Goal: Task Accomplishment & Management: Manage account settings

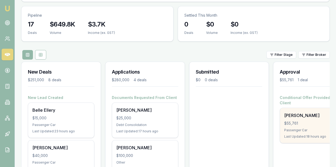
click at [317, 121] on div "$55,761" at bounding box center [312, 123] width 57 height 5
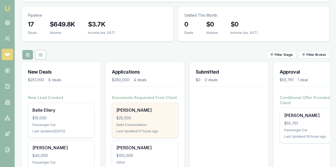
click at [153, 116] on div "$25,000" at bounding box center [144, 118] width 57 height 5
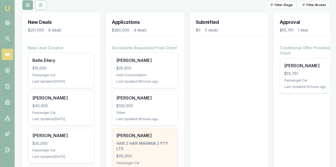
scroll to position [106, 0]
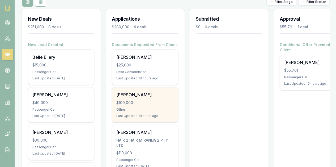
click at [145, 88] on div "Antonio Duong $100,000 Other Last Updated: 18 hours ago" at bounding box center [145, 105] width 66 height 35
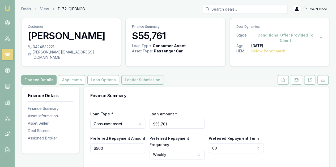
click at [131, 76] on button "Lender Submission" at bounding box center [142, 80] width 42 height 10
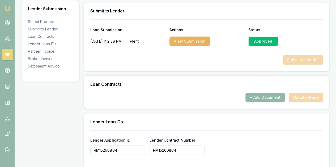
scroll to position [345, 0]
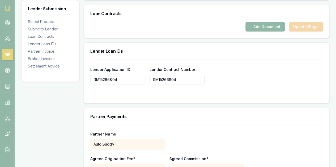
click at [268, 22] on button "+ Add Document" at bounding box center [264, 27] width 39 height 10
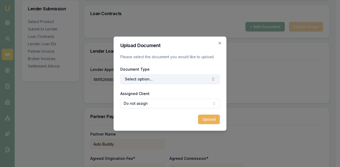
click at [144, 80] on button "Select option..." at bounding box center [170, 80] width 100 height 10
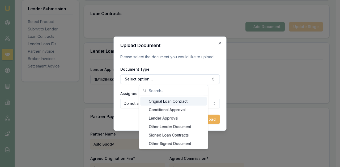
click at [159, 101] on div "Original Loan Contract" at bounding box center [173, 101] width 66 height 8
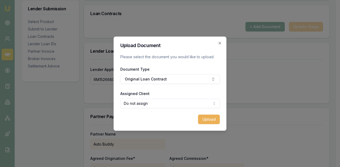
select select "U-0QEP1UXUPS"
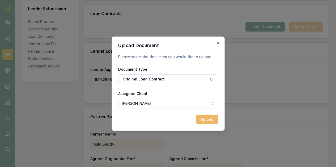
click at [211, 119] on button "Upload" at bounding box center [207, 120] width 22 height 10
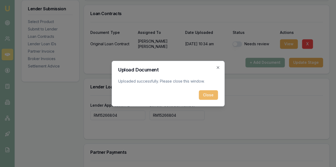
click at [205, 95] on button "Close" at bounding box center [207, 95] width 19 height 10
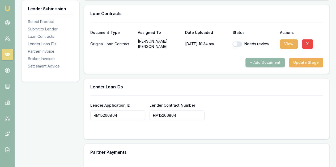
click at [233, 41] on button "button" at bounding box center [237, 43] width 10 height 5
checkbox input "true"
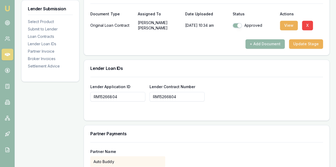
scroll to position [372, 0]
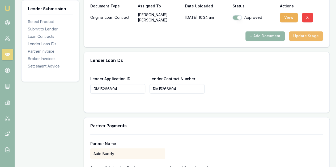
click at [304, 31] on button "Update Stage" at bounding box center [306, 36] width 34 height 10
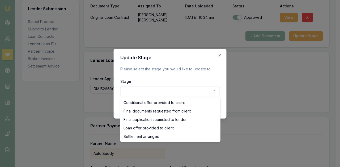
select select "LOAN_OFFER_PROVIDED_TO_CLIENT"
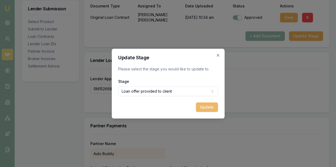
click at [206, 107] on button "Update" at bounding box center [207, 108] width 22 height 10
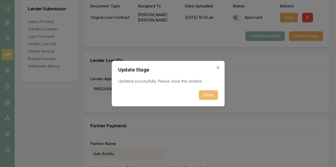
click at [207, 94] on button "Close" at bounding box center [207, 95] width 19 height 10
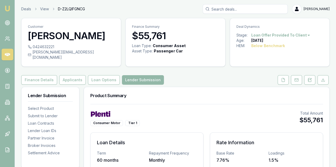
click at [7, 9] on img at bounding box center [7, 8] width 6 height 6
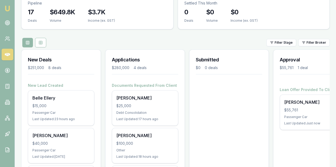
scroll to position [80, 0]
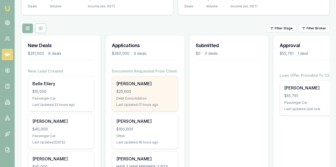
click at [132, 89] on div "$25,000" at bounding box center [144, 91] width 57 height 5
click at [151, 89] on div "$25,000" at bounding box center [144, 91] width 57 height 5
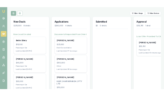
scroll to position [106, 0]
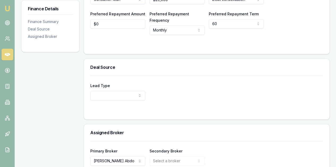
scroll to position [146, 0]
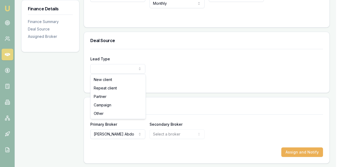
select select "PARTNER"
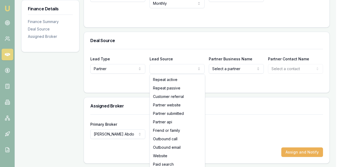
select select "PARTNER_SUBMITTED"
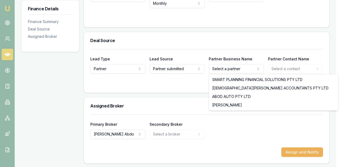
select select "[PERSON_NAME]"
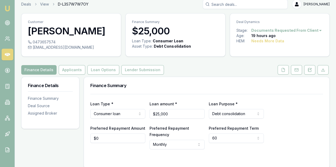
scroll to position [0, 0]
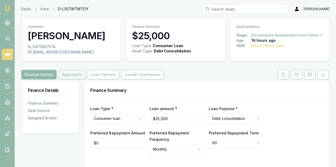
click at [73, 76] on button "Applicants" at bounding box center [72, 75] width 27 height 10
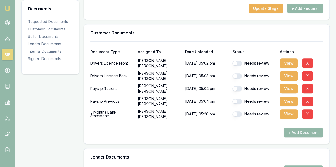
scroll to position [106, 0]
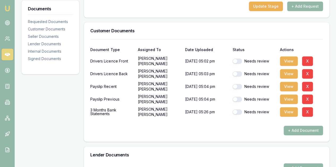
click at [236, 61] on button "button" at bounding box center [237, 61] width 10 height 5
checkbox input "true"
click at [236, 74] on button "button" at bounding box center [237, 73] width 10 height 5
checkbox input "true"
click at [235, 84] on button "button" at bounding box center [237, 86] width 10 height 5
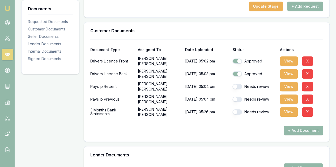
checkbox input "true"
click at [235, 99] on button "button" at bounding box center [237, 99] width 10 height 5
checkbox input "true"
click at [235, 112] on button "button" at bounding box center [237, 112] width 10 height 5
checkbox input "true"
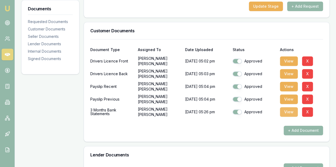
click at [291, 113] on button "View" at bounding box center [289, 112] width 18 height 10
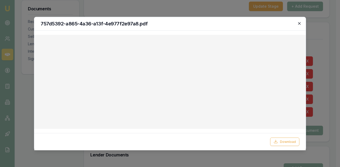
click at [299, 24] on icon "button" at bounding box center [299, 23] width 2 height 2
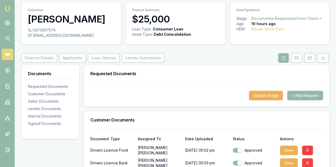
scroll to position [0, 0]
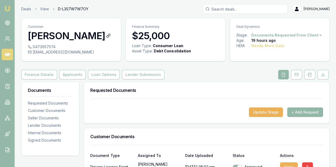
drag, startPoint x: 28, startPoint y: 35, endPoint x: 99, endPoint y: 38, distance: 71.4
click at [99, 38] on h3 "Kristian Drougas" at bounding box center [71, 36] width 87 height 11
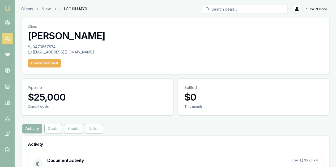
drag, startPoint x: 27, startPoint y: 36, endPoint x: 99, endPoint y: 38, distance: 72.2
click at [99, 38] on div "Client Kristian Drougas" at bounding box center [175, 31] width 308 height 26
copy h3 "[PERSON_NAME]"
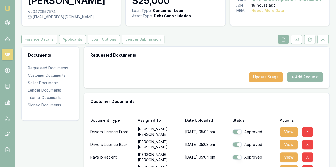
scroll to position [80, 0]
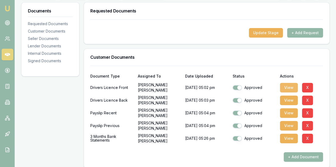
click at [291, 85] on button "View" at bounding box center [289, 88] width 18 height 10
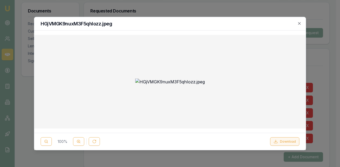
click at [286, 143] on button "Download" at bounding box center [284, 142] width 29 height 8
click at [297, 23] on icon "button" at bounding box center [299, 23] width 4 height 4
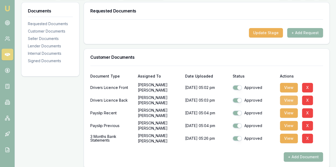
click at [286, 100] on button "View" at bounding box center [289, 101] width 18 height 10
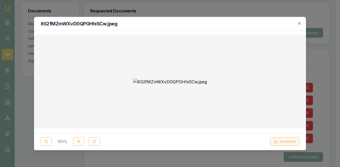
click at [287, 141] on button "Download" at bounding box center [284, 142] width 29 height 8
click at [300, 22] on icon "button" at bounding box center [299, 23] width 2 height 2
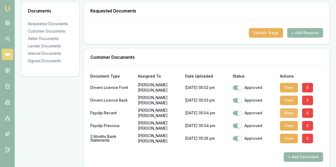
click at [288, 113] on button "View" at bounding box center [289, 114] width 18 height 10
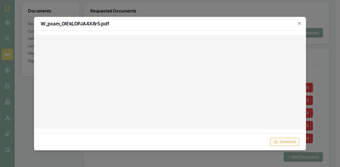
click at [280, 142] on button "Download" at bounding box center [284, 142] width 29 height 8
click at [299, 23] on icon "button" at bounding box center [299, 23] width 2 height 2
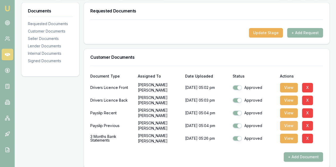
click at [284, 129] on button "View" at bounding box center [289, 126] width 18 height 10
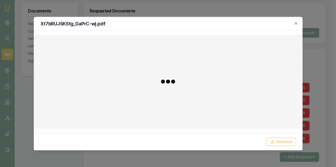
click at [286, 127] on div at bounding box center [168, 82] width 268 height 94
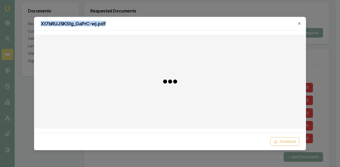
drag, startPoint x: 305, startPoint y: 49, endPoint x: 330, endPoint y: 52, distance: 25.1
click at [328, 52] on body "Emu Broker Deals View D-L3S7W7W7OY Evette Abdo Toggle Menu Customer Kristian Dr…" at bounding box center [168, 3] width 336 height 167
click at [282, 143] on button "Download" at bounding box center [284, 142] width 29 height 8
click at [299, 23] on icon "button" at bounding box center [299, 23] width 4 height 4
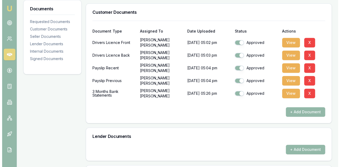
scroll to position [133, 0]
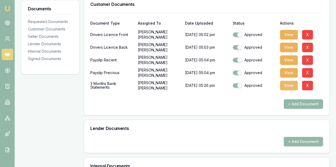
click at [284, 84] on button "View" at bounding box center [289, 86] width 18 height 10
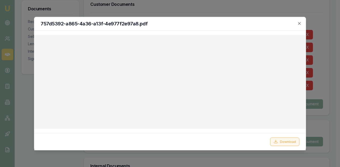
click at [284, 142] on button "Download" at bounding box center [284, 142] width 29 height 8
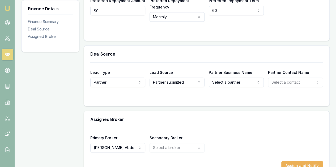
scroll to position [146, 0]
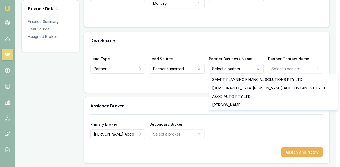
select select "[PERSON_NAME]"
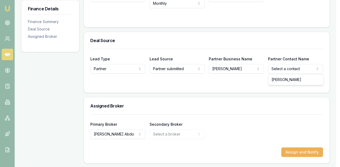
select select "[PERSON_NAME]"
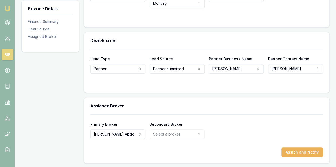
click at [244, 133] on div "Primary Broker Evette Abdo Tas Tzimos Stevette Gelavis Rachael Connors Krish Ba…" at bounding box center [206, 130] width 232 height 18
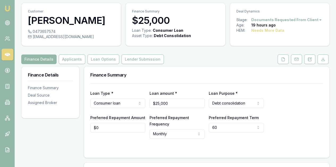
scroll to position [0, 0]
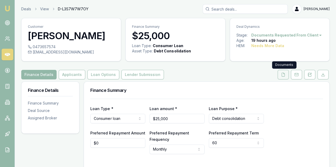
click at [284, 75] on icon at bounding box center [283, 75] width 4 height 4
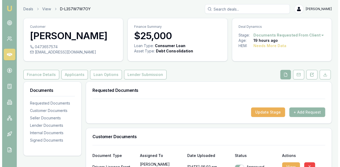
scroll to position [80, 0]
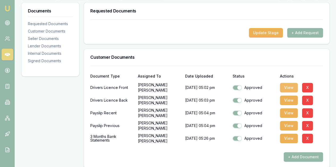
click at [286, 88] on button "View" at bounding box center [289, 88] width 18 height 10
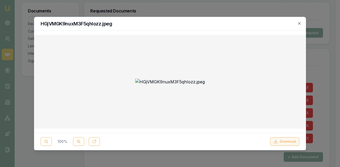
click at [289, 144] on button "Download" at bounding box center [284, 142] width 29 height 8
click at [47, 61] on div at bounding box center [169, 82] width 263 height 86
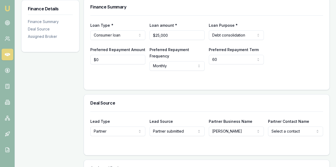
scroll to position [106, 0]
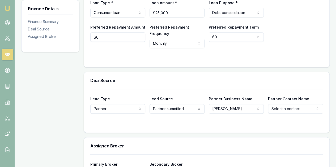
type input "0"
click at [101, 35] on input "0" at bounding box center [117, 37] width 55 height 10
type input "$250"
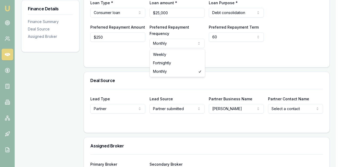
select select "WEEKLY"
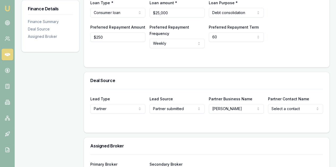
click at [194, 58] on div at bounding box center [206, 59] width 232 height 4
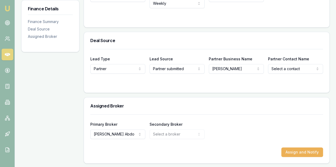
scroll to position [14, 0]
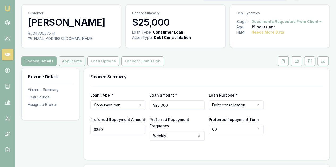
click at [74, 61] on button "Applicants" at bounding box center [72, 62] width 27 height 10
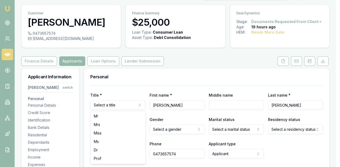
click at [105, 106] on html "Emu Broker Deals View D-L3S7W7W7OY [PERSON_NAME] Toggle Menu Customer [PERSON_N…" at bounding box center [170, 69] width 340 height 167
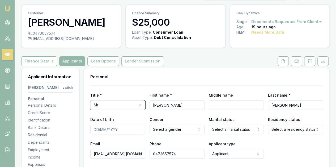
scroll to position [67, 0]
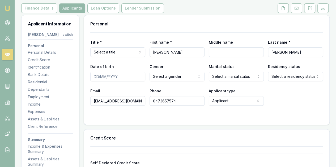
click at [99, 53] on html "Emu Broker Deals View D-L3S7W7W7OY [PERSON_NAME] Toggle Menu Customer [PERSON_N…" at bounding box center [168, 16] width 336 height 167
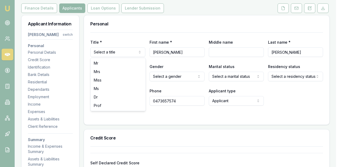
select select "Mr"
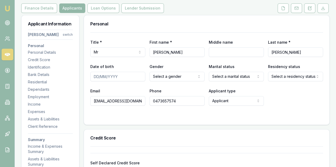
click at [219, 52] on input "Middle name" at bounding box center [236, 52] width 55 height 10
select select
type input "j"
type input "J"
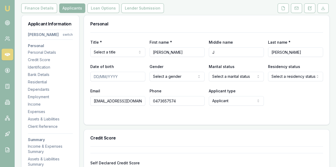
click at [97, 76] on input "Date of birth" at bounding box center [117, 77] width 55 height 10
type input "01/08/2005"
click at [157, 79] on html "Emu Broker Deals View D-L3S7W7W7OY Evette Abdo Toggle Menu Customer Kristian Dr…" at bounding box center [168, 16] width 336 height 167
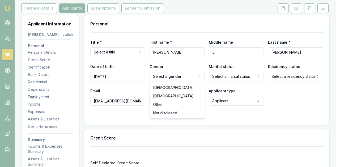
drag, startPoint x: 160, startPoint y: 90, endPoint x: 165, endPoint y: 86, distance: 6.1
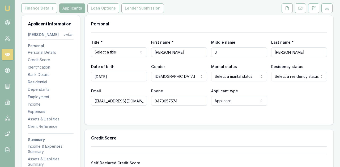
click at [225, 78] on html "Emu Broker Deals View D-L3S7W7W7OY Evette Abdo Toggle Menu Customer Kristian Dr…" at bounding box center [170, 16] width 340 height 167
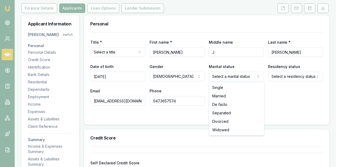
drag, startPoint x: 221, startPoint y: 88, endPoint x: 239, endPoint y: 87, distance: 17.8
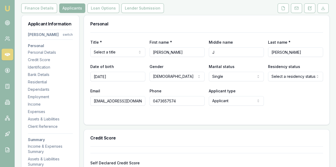
click at [278, 78] on html "Emu Broker Deals View D-L3S7W7W7OY Evette Abdo Toggle Menu Customer Kristian Dr…" at bounding box center [168, 16] width 336 height 167
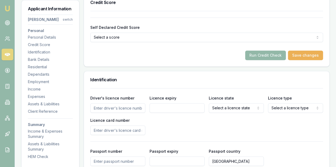
scroll to position [226, 0]
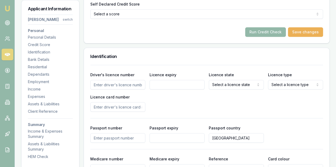
click at [99, 85] on input "Driver's licence number" at bounding box center [117, 85] width 55 height 10
type input "047015222"
click at [163, 83] on input "Licence expiry" at bounding box center [176, 85] width 55 height 10
type input "27/09/2027"
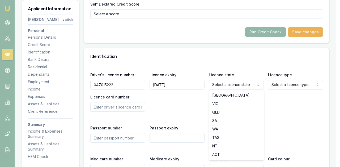
select select "VIC"
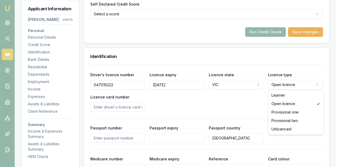
select select "PROVISIONAL_ONE"
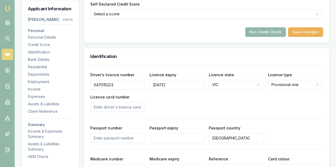
click at [281, 109] on div "Driver's licence number 047015222 Licence expiry 27/09/2027 Licence state VIC N…" at bounding box center [206, 92] width 232 height 40
click at [110, 107] on input "Licence card number" at bounding box center [117, 107] width 55 height 10
type input "P3014698"
click at [184, 99] on div "Driver's licence number 047015222 Licence expiry 27/09/2027 Licence state VIC N…" at bounding box center [206, 92] width 232 height 40
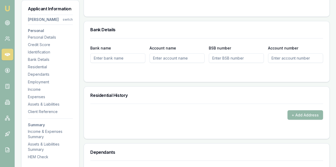
scroll to position [385, 0]
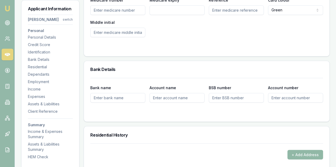
click at [293, 154] on button "+ Add Address" at bounding box center [305, 155] width 36 height 10
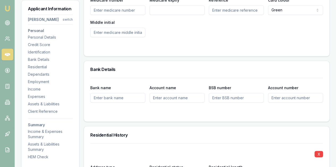
scroll to position [502, 0]
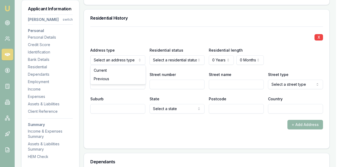
drag, startPoint x: 98, startPoint y: 70, endPoint x: 157, endPoint y: 59, distance: 59.4
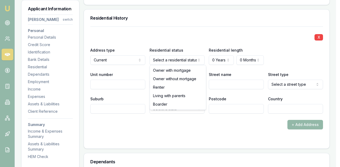
select select "LIVING_WITH_PARENTS"
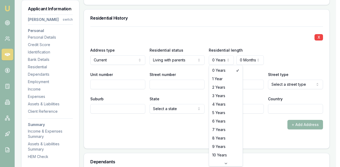
select select "1"
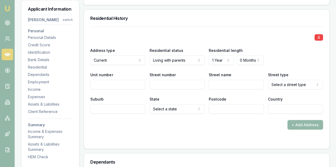
click at [247, 69] on div "X Address type Current Current Previous Residential status Living with parents …" at bounding box center [206, 70] width 232 height 87
click at [113, 84] on input "Unit number" at bounding box center [117, 85] width 55 height 10
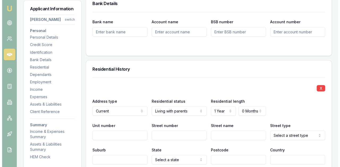
scroll to position [463, 0]
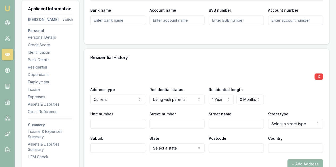
click at [152, 125] on input "Street number" at bounding box center [176, 124] width 55 height 10
type input "38"
click at [230, 124] on input "Street name" at bounding box center [236, 124] width 55 height 10
type input "ESKDALE"
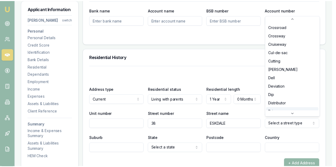
scroll to position [370, 0]
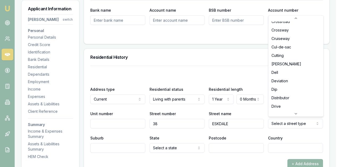
select select "Drive"
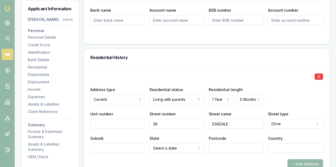
click at [110, 148] on input "Suburb" at bounding box center [117, 149] width 55 height 10
type input "CROYDON HILLS"
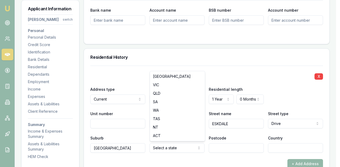
select select "VIC"
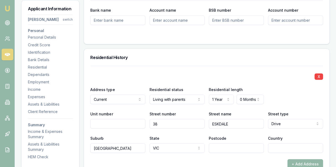
click at [214, 145] on input "Postcode" at bounding box center [236, 149] width 55 height 10
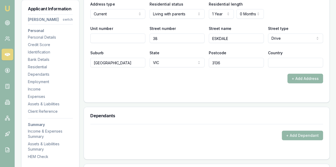
scroll to position [569, 0]
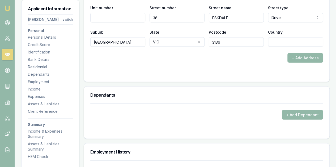
type input "3136"
click at [265, 60] on div "+ Add Address" at bounding box center [206, 58] width 232 height 10
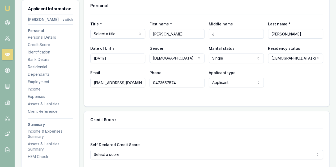
scroll to position [140, 0]
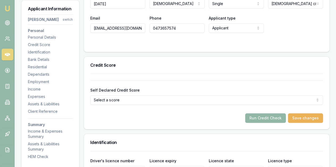
click at [260, 119] on button "Run Credit Check" at bounding box center [265, 119] width 41 height 10
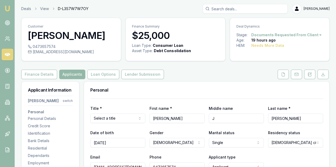
scroll to position [0, 0]
click at [282, 75] on icon at bounding box center [283, 74] width 3 height 3
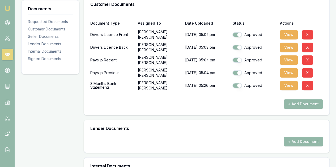
scroll to position [246, 0]
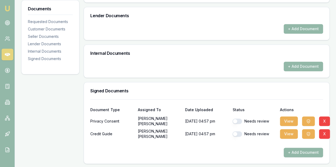
click at [234, 122] on button "button" at bounding box center [237, 121] width 10 height 5
checkbox input "true"
click at [234, 132] on button "button" at bounding box center [237, 134] width 10 height 5
checkbox input "true"
click at [235, 121] on button "button" at bounding box center [237, 121] width 10 height 5
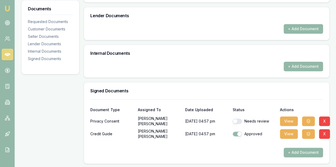
checkbox input "true"
click at [293, 120] on button "View" at bounding box center [289, 122] width 18 height 10
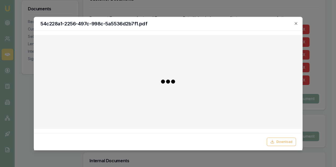
scroll to position [113, 0]
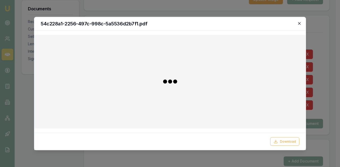
click at [300, 23] on icon "button" at bounding box center [299, 23] width 4 height 4
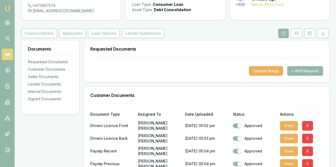
scroll to position [0, 0]
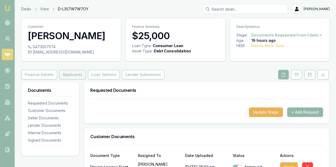
click at [75, 76] on button "Applicants" at bounding box center [72, 75] width 27 height 10
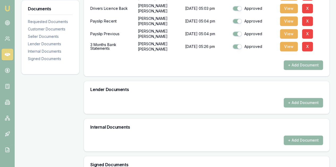
scroll to position [186, 0]
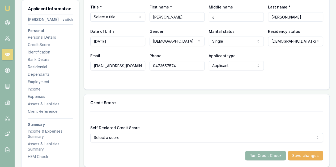
scroll to position [133, 0]
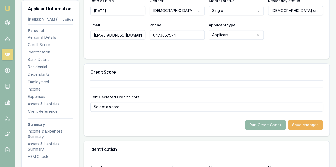
click at [259, 123] on button "Run Credit Check" at bounding box center [265, 125] width 41 height 10
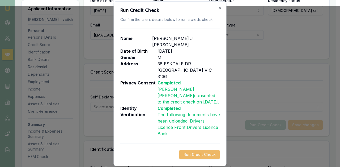
click at [198, 150] on button "Run Credit Check" at bounding box center [199, 155] width 41 height 10
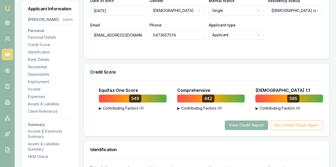
click at [244, 124] on button "View Credit Report" at bounding box center [245, 126] width 43 height 10
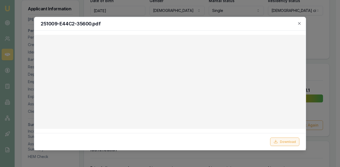
click at [284, 140] on button "Download" at bounding box center [284, 142] width 29 height 8
click at [299, 23] on icon "button" at bounding box center [299, 23] width 2 height 2
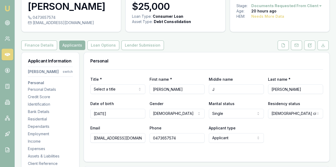
scroll to position [27, 0]
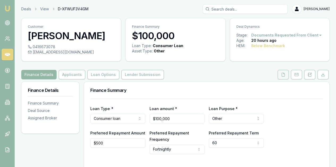
click at [283, 76] on icon at bounding box center [283, 74] width 3 height 3
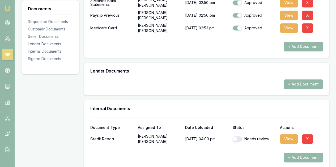
scroll to position [239, 0]
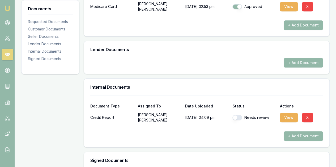
click at [234, 117] on button "button" at bounding box center [237, 117] width 10 height 5
checkbox input "true"
click at [284, 117] on button "View" at bounding box center [289, 118] width 18 height 10
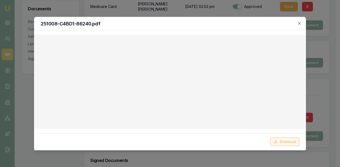
click at [286, 141] on button "Download" at bounding box center [284, 142] width 29 height 8
click at [299, 23] on icon "button" at bounding box center [299, 23] width 4 height 4
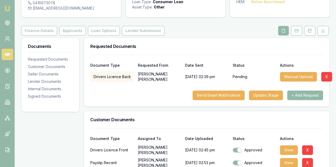
scroll to position [0, 0]
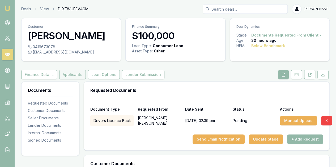
click at [64, 74] on button "Applicants" at bounding box center [72, 75] width 27 height 10
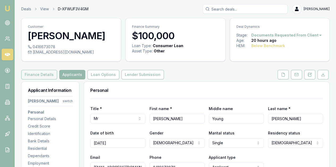
click at [34, 76] on button "Finance Details" at bounding box center [39, 75] width 36 height 10
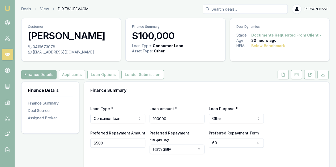
drag, startPoint x: 173, startPoint y: 119, endPoint x: 144, endPoint y: 118, distance: 28.4
click at [144, 118] on div "Loan Type * Consumer loan Consumer loan Consumer asset Commercial loan Commerci…" at bounding box center [206, 115] width 232 height 18
type input "$25,000"
click at [292, 113] on div "Loan Type * Consumer loan Consumer loan Consumer asset Commercial loan Commerci…" at bounding box center [206, 115] width 232 height 18
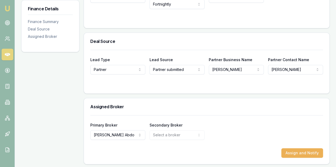
scroll to position [146, 0]
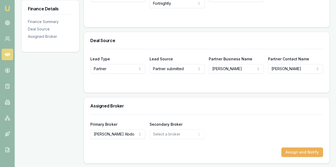
click at [56, 101] on div "Finance Details Finance Summary Deal Source Assigned Broker" at bounding box center [50, 50] width 58 height 228
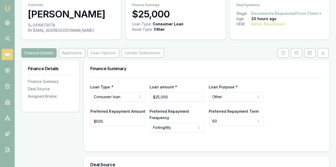
scroll to position [14, 0]
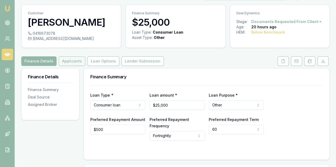
click at [68, 61] on button "Applicants" at bounding box center [72, 62] width 27 height 10
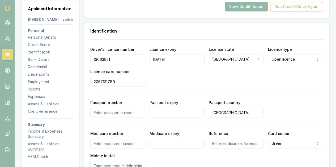
scroll to position [226, 0]
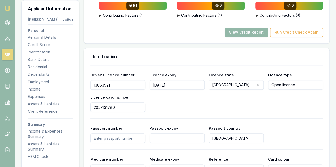
drag, startPoint x: 114, startPoint y: 84, endPoint x: 97, endPoint y: 85, distance: 17.0
click at [88, 84] on div "Driver's licence number [DRIVERS_LICENSE_NUMBER] Licence expiry [DATE] Licence …" at bounding box center [206, 140] width 245 height 150
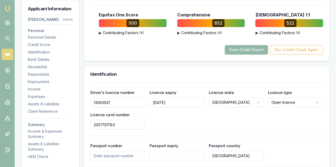
scroll to position [212, 0]
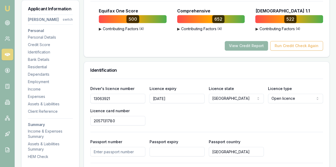
drag, startPoint x: 116, startPoint y: 120, endPoint x: 90, endPoint y: 118, distance: 25.8
click at [90, 118] on input "2057131780" at bounding box center [117, 121] width 55 height 10
click at [183, 130] on div "Driver's licence number [DRIVERS_LICENSE_NUMBER] Licence expiry [DATE] Licence …" at bounding box center [206, 144] width 232 height 131
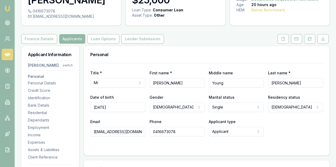
scroll to position [0, 0]
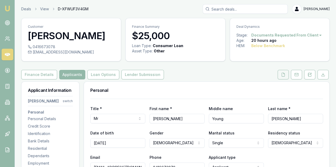
click at [281, 75] on icon at bounding box center [283, 75] width 4 height 4
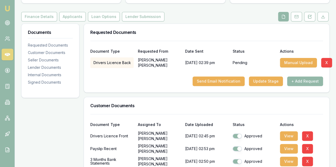
scroll to position [106, 0]
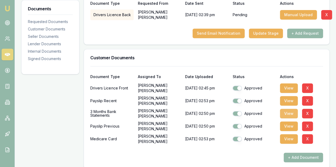
click at [287, 114] on button "View" at bounding box center [289, 114] width 18 height 10
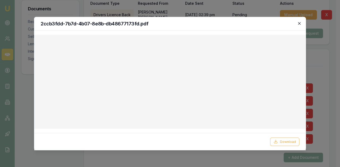
click at [299, 23] on icon "button" at bounding box center [299, 23] width 4 height 4
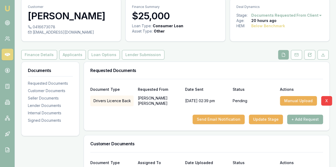
scroll to position [0, 0]
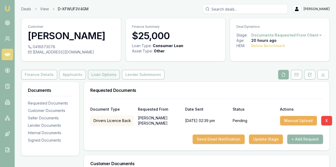
click at [97, 74] on button "Loan Options" at bounding box center [104, 75] width 32 height 10
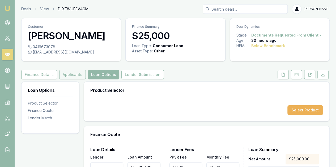
click at [69, 75] on button "Applicants" at bounding box center [72, 75] width 27 height 10
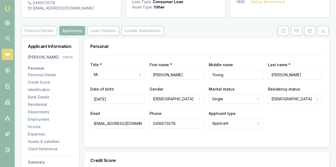
scroll to position [32, 0]
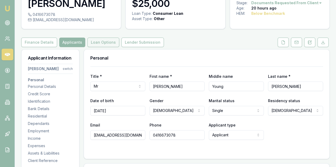
click at [98, 43] on button "Loan Options" at bounding box center [103, 43] width 32 height 10
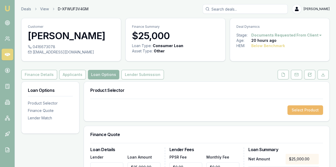
click at [299, 110] on button "Select Product" at bounding box center [305, 111] width 36 height 10
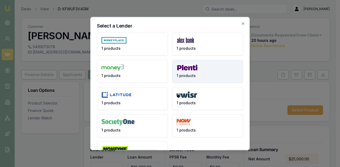
click at [187, 68] on img at bounding box center [186, 67] width 21 height 7
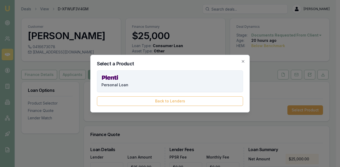
click at [113, 84] on span "Personal Loan" at bounding box center [114, 85] width 27 height 5
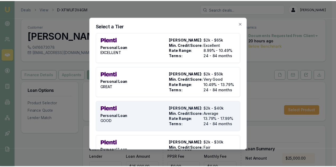
scroll to position [35, 0]
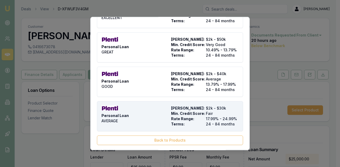
click at [116, 119] on span "AVERAGE" at bounding box center [109, 120] width 16 height 5
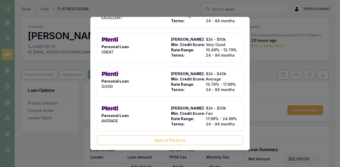
type input "Plenti"
type input "Personal Loan"
type input "AVERAGE"
type input "17.99"
type input "24"
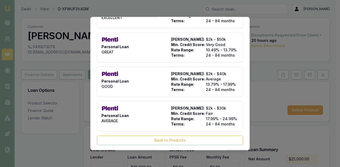
type input "$999.00"
type input "2500"
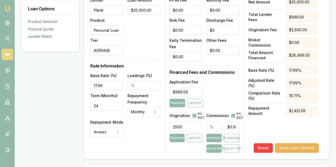
scroll to position [186, 0]
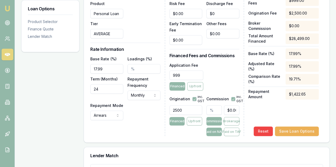
drag, startPoint x: 190, startPoint y: 74, endPoint x: 164, endPoint y: 78, distance: 26.0
click at [164, 78] on div "Loan Details Lender Plenti Product Personal Loan Tier AVERAGE Loan Amount $25,0…" at bounding box center [206, 55] width 232 height 163
type input "$1,680.00"
click at [226, 67] on div "Application Fee $1,680.00 Financed Upfront" at bounding box center [204, 76] width 70 height 29
click at [209, 110] on input "text" at bounding box center [213, 111] width 15 height 10
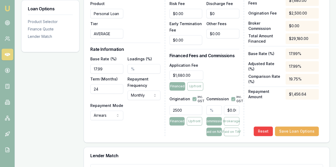
type input "1"
type input "$250.00"
type input "1.00%"
click at [138, 128] on div "Loan Details Lender Plenti Product Personal Loan Tier AVERAGE Loan Amount $25,0…" at bounding box center [127, 55] width 75 height 163
click at [235, 159] on div "Lender Match" at bounding box center [206, 156] width 245 height 17
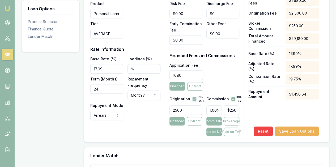
click at [193, 74] on input "1680" at bounding box center [186, 76] width 34 height 10
drag, startPoint x: 193, startPoint y: 74, endPoint x: 170, endPoint y: 75, distance: 23.4
click at [170, 75] on input "1680" at bounding box center [186, 76] width 34 height 10
type input "$1,500.00"
click at [222, 75] on div "Application Fee $1,500.00 Financed Upfront" at bounding box center [204, 76] width 70 height 29
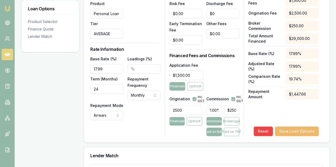
click at [289, 132] on button "Save Loan Options" at bounding box center [297, 132] width 44 height 10
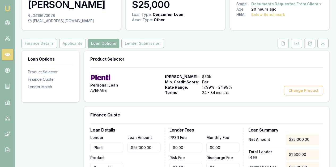
scroll to position [27, 0]
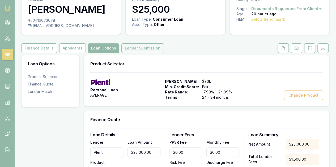
click at [140, 49] on button "Lender Submission" at bounding box center [142, 49] width 42 height 10
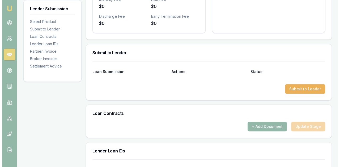
scroll to position [265, 0]
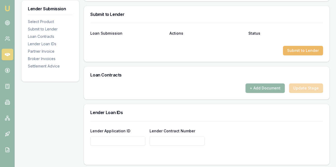
click at [296, 49] on button "Submit to Lender" at bounding box center [303, 51] width 40 height 10
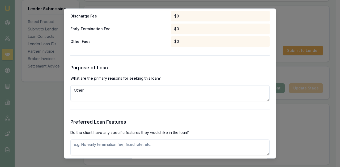
scroll to position [610, 0]
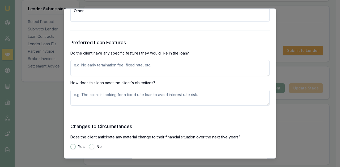
click at [83, 66] on textarea at bounding box center [169, 68] width 199 height 16
drag, startPoint x: 121, startPoint y: 64, endPoint x: 70, endPoint y: 63, distance: 50.4
click at [70, 63] on textarea "flexibility paying early" at bounding box center [169, 68] width 199 height 16
type textarea "flexibility paying early"
paste textarea "flexibility paying early"
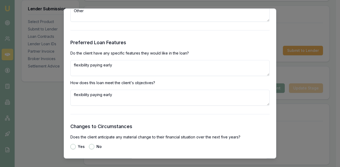
scroll to position [690, 0]
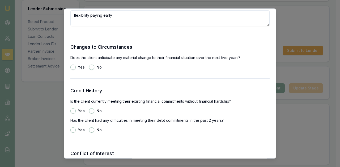
type textarea "flexibility paying early"
click at [95, 67] on div "No" at bounding box center [95, 67] width 13 height 5
click at [91, 68] on button "No" at bounding box center [91, 67] width 5 height 5
radio input "true"
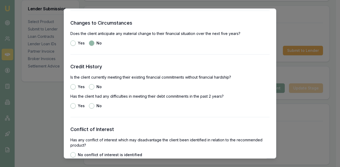
scroll to position [716, 0]
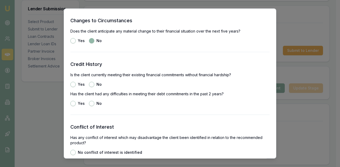
click at [72, 85] on button "Yes" at bounding box center [72, 84] width 5 height 5
radio input "true"
click at [90, 102] on button "No" at bounding box center [91, 103] width 5 height 5
radio input "true"
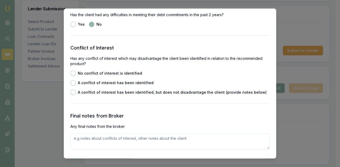
scroll to position [796, 0]
drag, startPoint x: 72, startPoint y: 72, endPoint x: 93, endPoint y: 79, distance: 22.7
click at [73, 73] on button "No conflict of interest is identified" at bounding box center [72, 73] width 5 height 5
radio input "true"
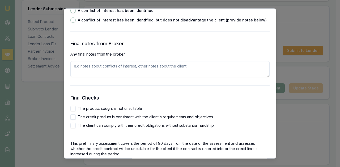
scroll to position [876, 0]
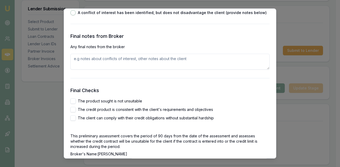
click at [71, 102] on button "The product sought is not unsuitable" at bounding box center [72, 101] width 5 height 5
checkbox input "true"
click at [71, 107] on button "The credit product is consistent with the client's requirements and objectives" at bounding box center [72, 109] width 5 height 5
checkbox input "true"
drag, startPoint x: 72, startPoint y: 119, endPoint x: 87, endPoint y: 122, distance: 14.7
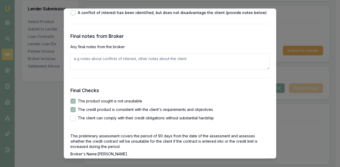
click at [73, 120] on button "The client can comply with their credit obligations without substantial hardship" at bounding box center [72, 118] width 5 height 5
checkbox input "true"
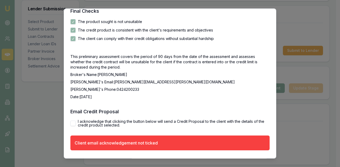
drag, startPoint x: 72, startPoint y: 124, endPoint x: 74, endPoint y: 128, distance: 3.7
click at [72, 124] on button "I acknowledge that clicking the button below will send a Credit Proposal to the…" at bounding box center [72, 123] width 5 height 5
checkbox input "true"
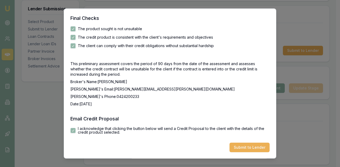
scroll to position [948, 0]
click at [248, 147] on button "Submit to Lender" at bounding box center [249, 148] width 40 height 10
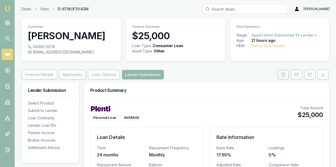
click at [283, 75] on icon at bounding box center [283, 75] width 4 height 4
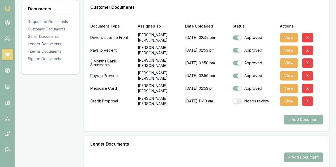
scroll to position [159, 0]
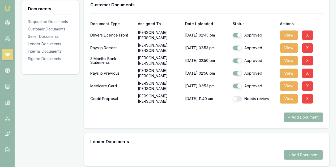
click at [236, 100] on button "button" at bounding box center [237, 98] width 10 height 5
checkbox input "true"
click at [284, 59] on button "View" at bounding box center [289, 61] width 18 height 10
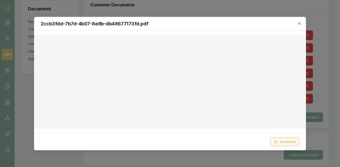
click at [286, 141] on button "Download" at bounding box center [284, 142] width 29 height 8
click at [298, 23] on icon "button" at bounding box center [299, 23] width 4 height 4
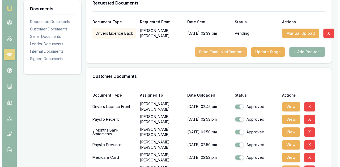
scroll to position [133, 0]
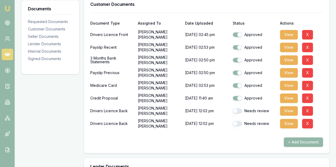
click at [236, 110] on button "button" at bounding box center [237, 111] width 10 height 5
checkbox input "true"
click at [236, 122] on button "button" at bounding box center [237, 123] width 10 height 5
checkbox input "true"
click at [290, 59] on button "View" at bounding box center [289, 60] width 18 height 10
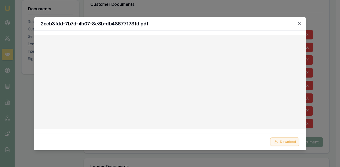
click at [284, 142] on button "Download" at bounding box center [284, 142] width 29 height 8
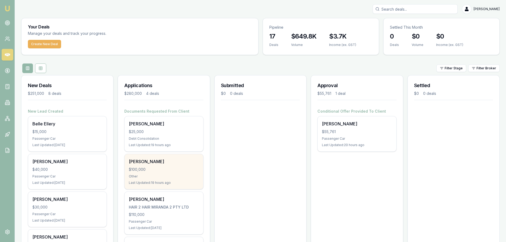
click at [154, 167] on div "$100,000" at bounding box center [164, 169] width 70 height 5
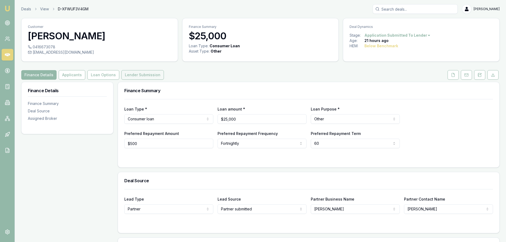
click at [127, 74] on button "Lender Submission" at bounding box center [142, 75] width 42 height 10
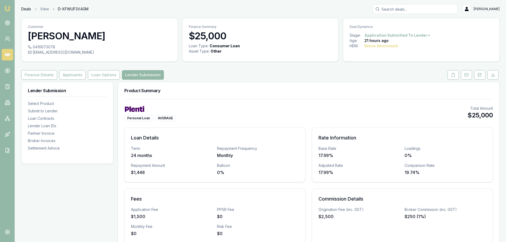
click at [26, 8] on link "Deals" at bounding box center [26, 8] width 10 height 5
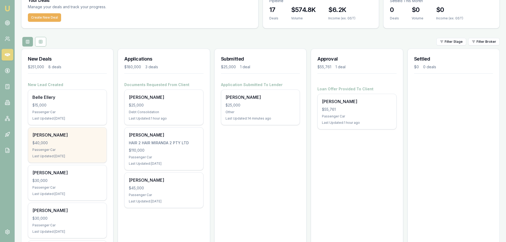
scroll to position [53, 0]
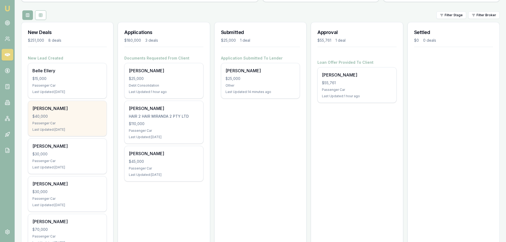
click at [51, 114] on div "$40,000" at bounding box center [67, 116] width 70 height 5
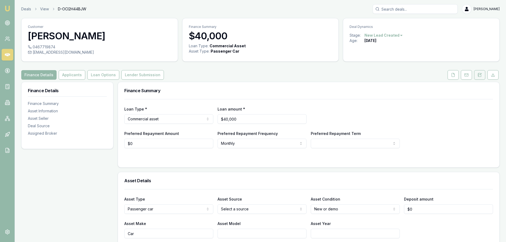
click at [479, 76] on icon at bounding box center [479, 74] width 3 height 3
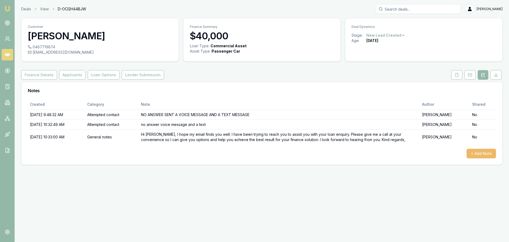
click at [478, 153] on button "+ Add Note" at bounding box center [481, 154] width 29 height 10
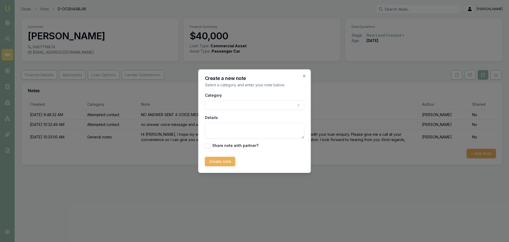
click at [212, 106] on body "Emu Broker Deals View D-OCI2H44BJW [PERSON_NAME] Toggle Menu Customer [PERSON_N…" at bounding box center [254, 121] width 509 height 242
click at [209, 132] on textarea "Details" at bounding box center [255, 131] width 100 height 16
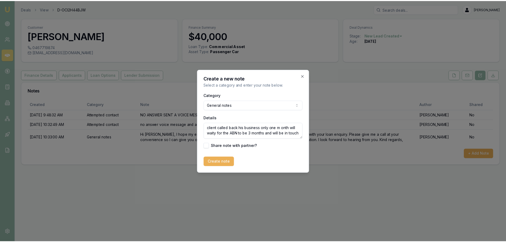
scroll to position [2, 0]
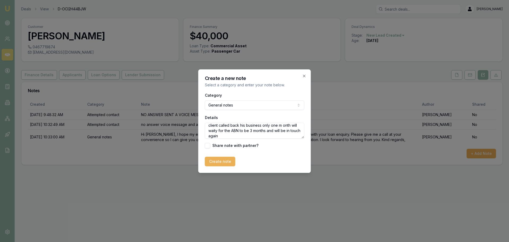
click at [224, 130] on textarea "client called back his business only one m onth will waity for the ABN to be 3 …" at bounding box center [255, 131] width 100 height 16
click at [283, 125] on textarea "client called back his business only one m onth will wait for the ABN to be 3 m…" at bounding box center [255, 131] width 100 height 16
type textarea "client called back his business only one month will wait for the ABN to be 3 mo…"
click at [231, 158] on button "Create note" at bounding box center [220, 162] width 31 height 10
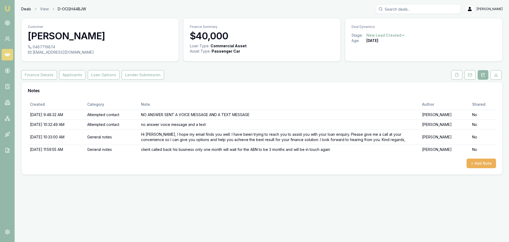
click at [28, 10] on link "Deals" at bounding box center [26, 8] width 10 height 5
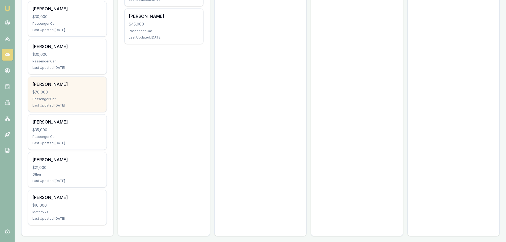
scroll to position [193, 0]
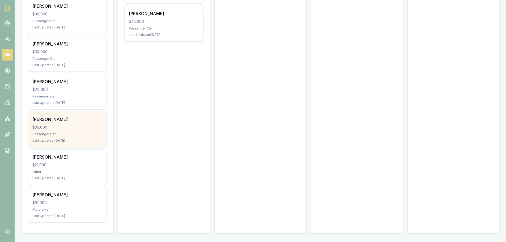
click at [62, 127] on div "$35,000" at bounding box center [67, 126] width 70 height 5
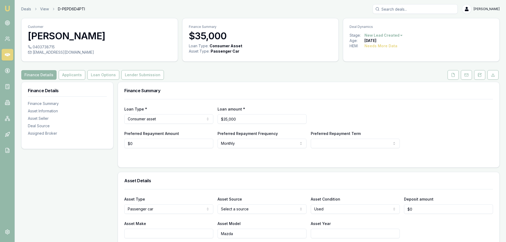
click at [394, 34] on html "Emu Broker Deals View D-PEPD6D4PTI [PERSON_NAME] Toggle Menu Customer [PERSON_N…" at bounding box center [253, 121] width 506 height 242
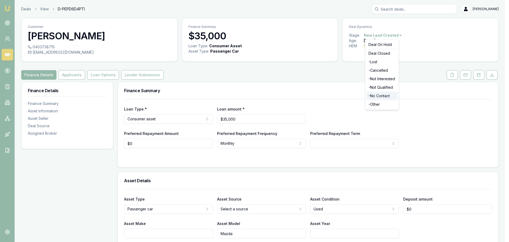
click at [375, 96] on div "- No Contact" at bounding box center [382, 96] width 31 height 8
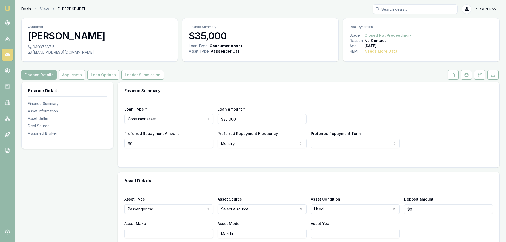
click at [27, 10] on link "Deals" at bounding box center [26, 8] width 10 height 5
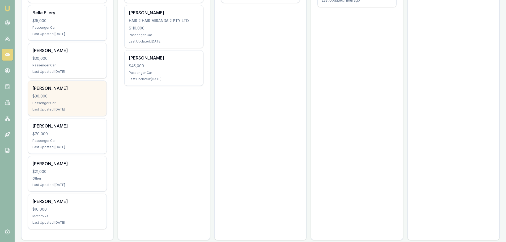
scroll to position [155, 0]
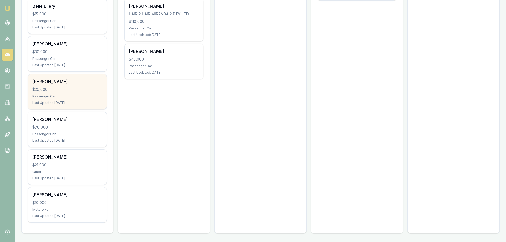
click at [51, 92] on div "Clare Harris $30,000 Passenger Car Last Updated: 1 day ago" at bounding box center [67, 91] width 78 height 35
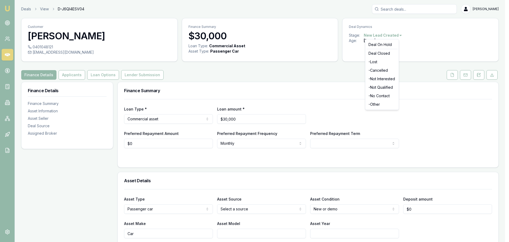
click at [393, 35] on html "Emu Broker Deals View D-J6QI4ESV04 [PERSON_NAME] Toggle Menu Customer [PERSON_N…" at bounding box center [254, 121] width 509 height 242
click at [380, 97] on div "- No Contact" at bounding box center [382, 96] width 31 height 8
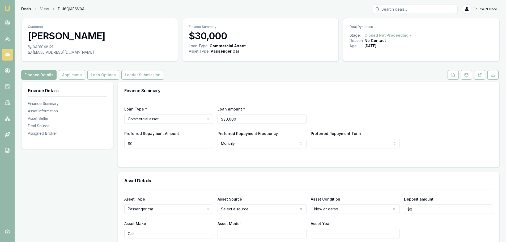
click at [27, 9] on link "Deals" at bounding box center [26, 8] width 10 height 5
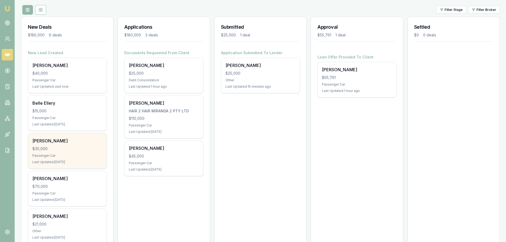
scroll to position [80, 0]
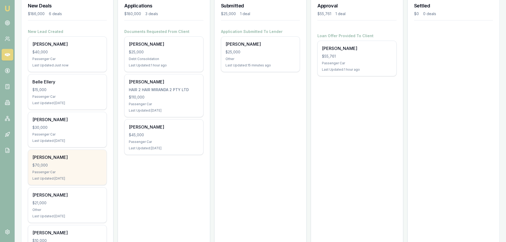
click at [54, 162] on div "$70,000" at bounding box center [67, 164] width 70 height 5
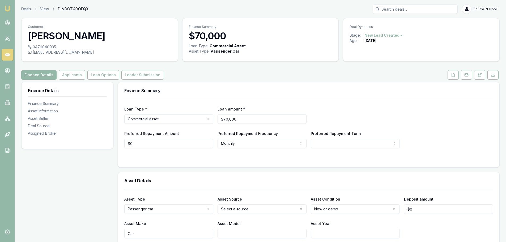
click at [396, 35] on html "Emu Broker Deals View D-VDOTQBOEQX Evette Abdo Toggle Menu Customer Daniel Mcfa…" at bounding box center [253, 121] width 506 height 242
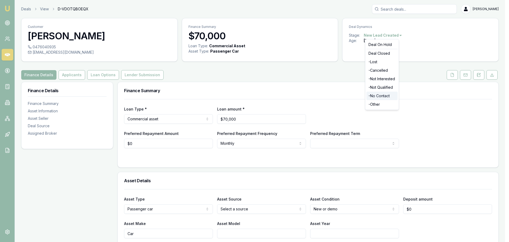
click at [380, 96] on div "- No Contact" at bounding box center [382, 96] width 31 height 8
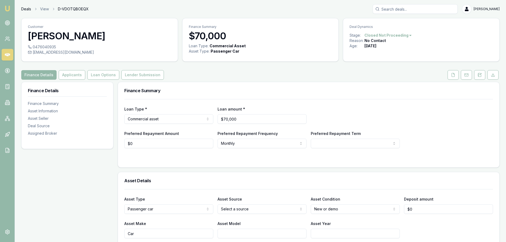
click at [23, 10] on link "Deals" at bounding box center [26, 8] width 10 height 5
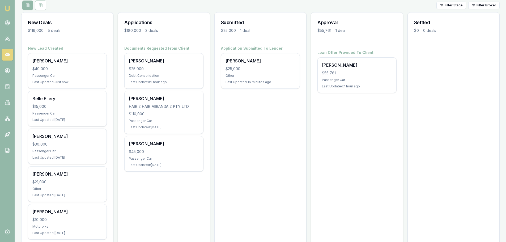
scroll to position [80, 0]
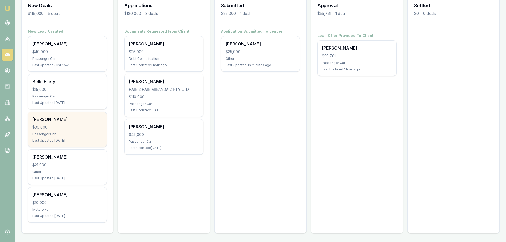
click at [56, 128] on div "$30,000" at bounding box center [67, 126] width 70 height 5
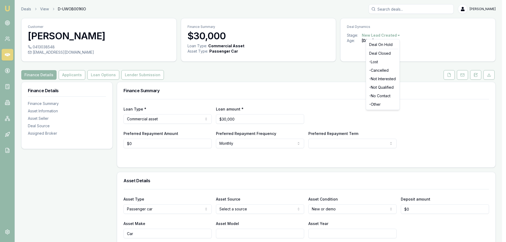
click at [394, 35] on html "Emu Broker Deals View D-UWOB001KIO [PERSON_NAME] Menu Customer [PERSON_NAME] 04…" at bounding box center [253, 121] width 506 height 242
click at [374, 96] on div "- No Contact" at bounding box center [382, 96] width 31 height 8
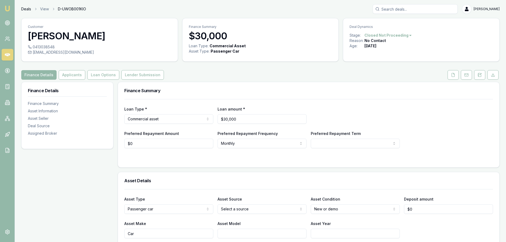
click at [23, 7] on link "Deals" at bounding box center [26, 8] width 10 height 5
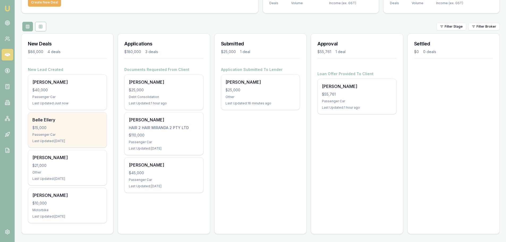
scroll to position [42, 0]
click at [65, 122] on div "Belle Ellery" at bounding box center [67, 119] width 70 height 6
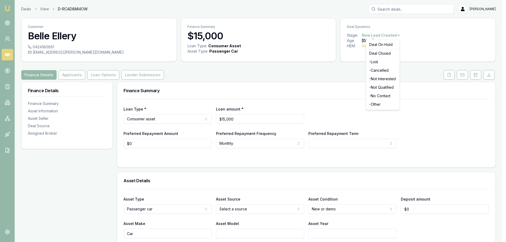
click at [395, 35] on html "Emu Broker Deals View D-RCAD8MI4OW Evette Abdo Toggle Menu Customer Belle Eller…" at bounding box center [253, 121] width 506 height 242
click at [376, 97] on div "- No Contact" at bounding box center [382, 96] width 31 height 8
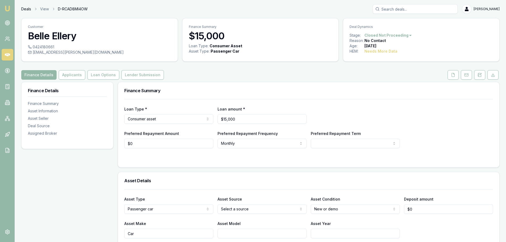
click at [24, 7] on link "Deals" at bounding box center [26, 8] width 10 height 5
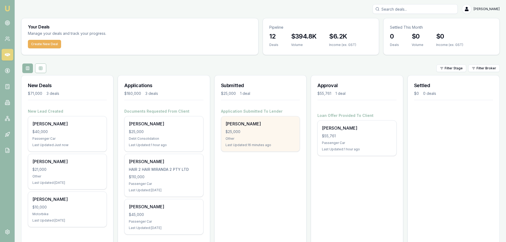
click at [244, 133] on div "$25,000" at bounding box center [260, 131] width 70 height 5
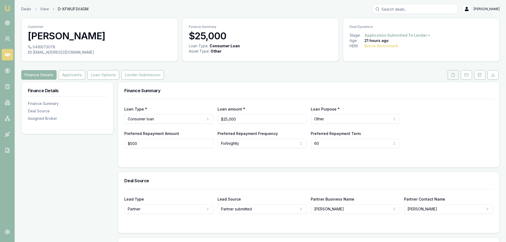
click at [450, 75] on button at bounding box center [452, 75] width 11 height 10
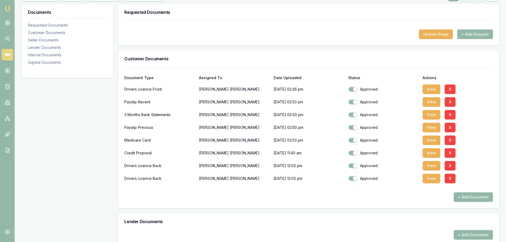
scroll to position [80, 0]
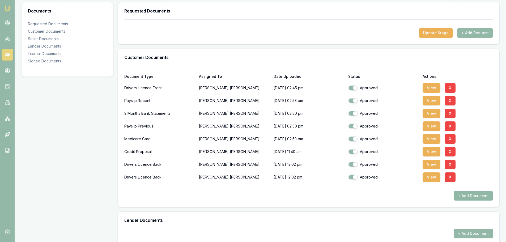
click at [473, 196] on button "+ Add Document" at bounding box center [472, 196] width 39 height 10
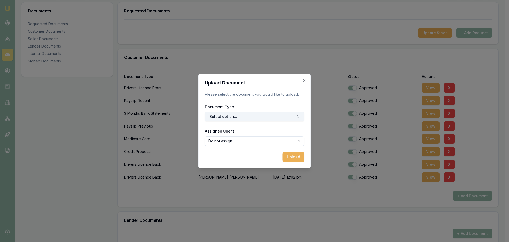
click at [236, 116] on button "Select option..." at bounding box center [255, 117] width 100 height 10
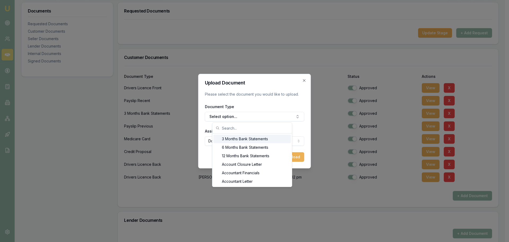
click at [234, 140] on div "3 Months Bank Statements" at bounding box center [252, 139] width 77 height 8
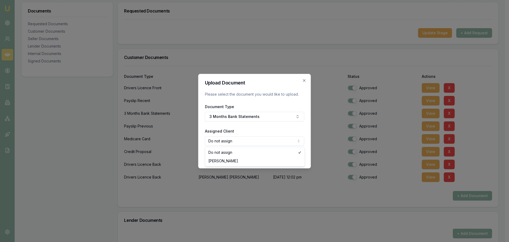
click at [217, 141] on body "Emu Broker Deals View D-XFWUF3V4GM Evette Abdo Toggle Menu Customer Antonio Duo…" at bounding box center [253, 41] width 506 height 242
select select "U-426W1GD8E2"
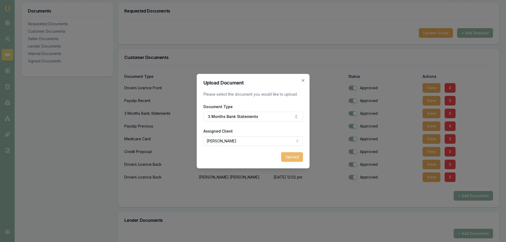
click at [291, 158] on button "Upload" at bounding box center [292, 157] width 22 height 10
click at [301, 79] on icon "button" at bounding box center [302, 80] width 4 height 4
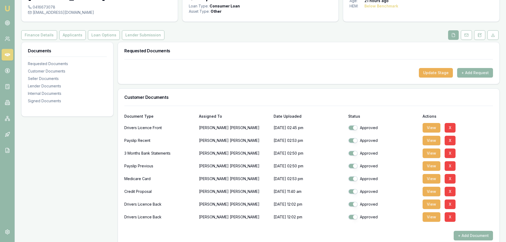
scroll to position [0, 0]
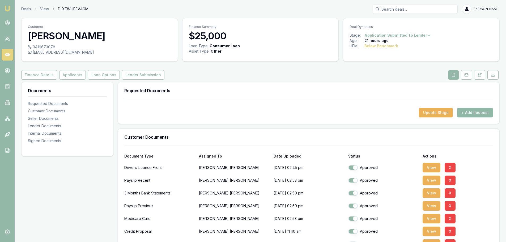
click at [468, 113] on button "+ Add Request" at bounding box center [475, 113] width 36 height 10
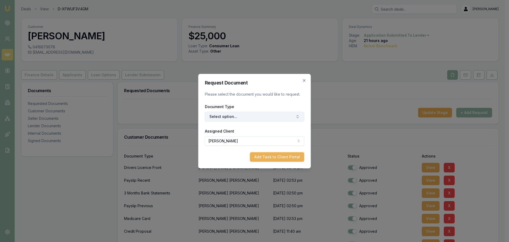
click at [227, 117] on button "Select option..." at bounding box center [255, 117] width 100 height 10
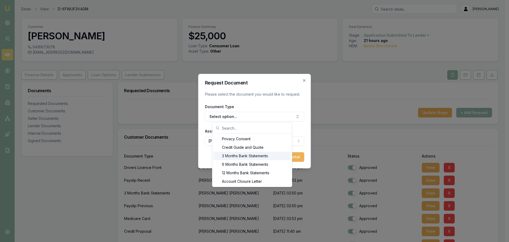
click at [225, 155] on div "3 Months Bank Statements" at bounding box center [252, 156] width 77 height 8
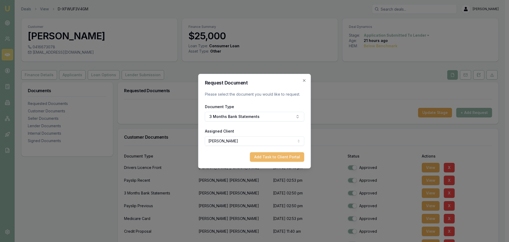
click at [269, 158] on button "Add Task to Client Portal" at bounding box center [277, 157] width 54 height 10
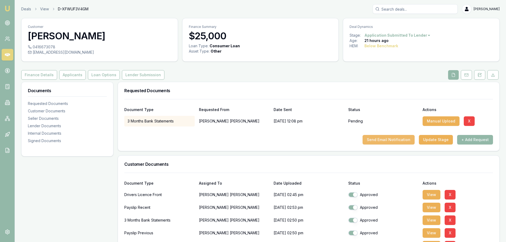
click at [390, 139] on button "Send Email Notification" at bounding box center [388, 140] width 52 height 10
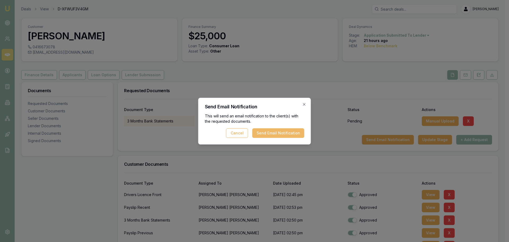
click at [273, 132] on button "Send Email Notification" at bounding box center [279, 133] width 52 height 10
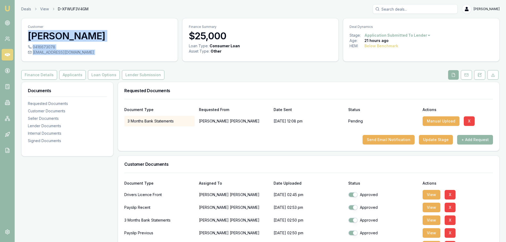
drag, startPoint x: 180, startPoint y: 21, endPoint x: 193, endPoint y: 1, distance: 24.2
click at [181, 19] on div "Customer Antonio Duong 0416673078 johnduong500@gmail.com Finance Summary $25,00…" at bounding box center [260, 40] width 478 height 44
click at [25, 10] on link "Deals" at bounding box center [26, 8] width 10 height 5
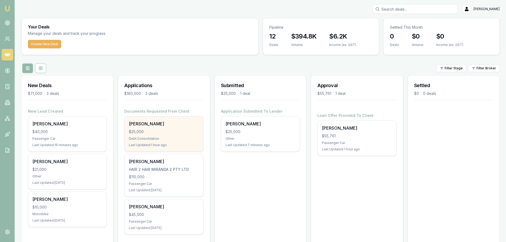
click at [149, 136] on div "Kristian Drougas $25,000 Debt Consolidation Last Updated: 1 hour ago" at bounding box center [163, 133] width 78 height 35
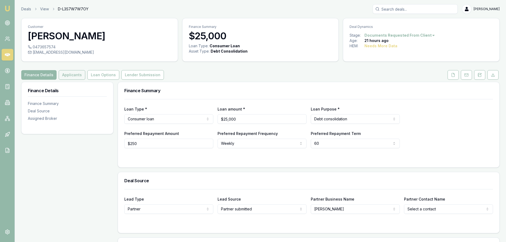
click at [71, 72] on button "Applicants" at bounding box center [72, 75] width 27 height 10
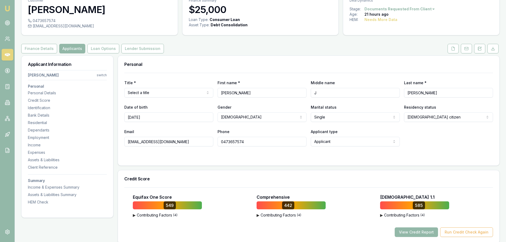
scroll to position [106, 0]
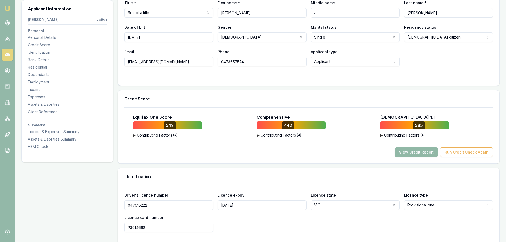
click at [411, 153] on button "View Credit Report" at bounding box center [415, 152] width 43 height 10
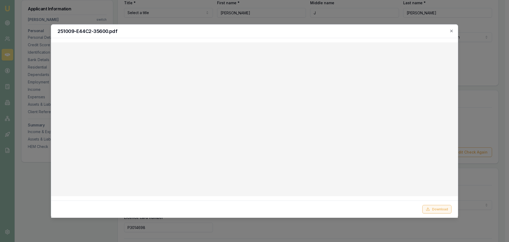
click at [438, 210] on button "Download" at bounding box center [437, 209] width 29 height 8
click at [451, 32] on icon "button" at bounding box center [452, 31] width 4 height 4
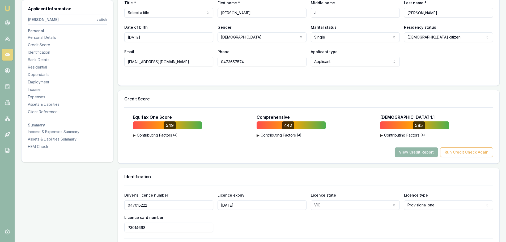
drag, startPoint x: 342, startPoint y: 82, endPoint x: 335, endPoint y: 81, distance: 6.9
click at [342, 81] on div "Title * Select a title Mr Mrs Miss Ms Dr Prof First name * [PERSON_NAME] Middle…" at bounding box center [308, 39] width 381 height 93
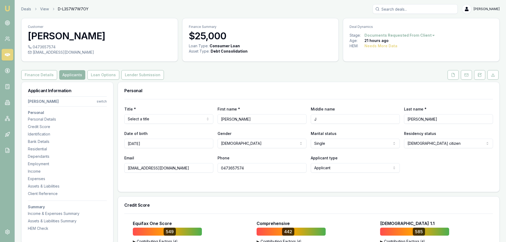
click at [10, 8] on img at bounding box center [7, 8] width 6 height 6
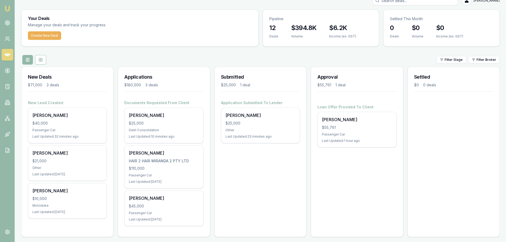
scroll to position [12, 0]
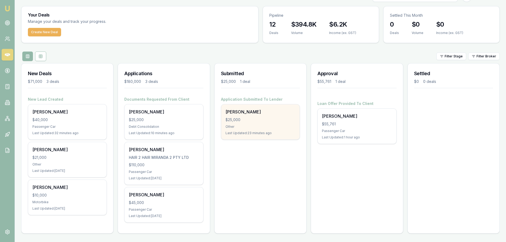
click at [244, 120] on div "$25,000" at bounding box center [260, 119] width 70 height 5
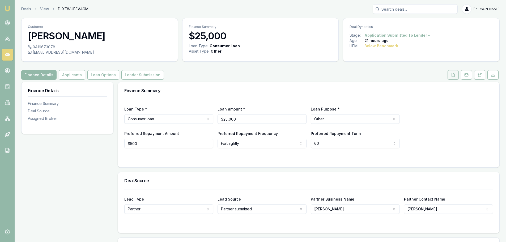
click at [451, 76] on icon at bounding box center [452, 74] width 3 height 3
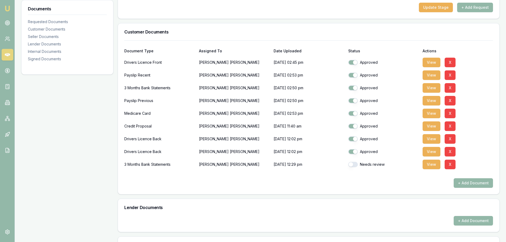
scroll to position [106, 0]
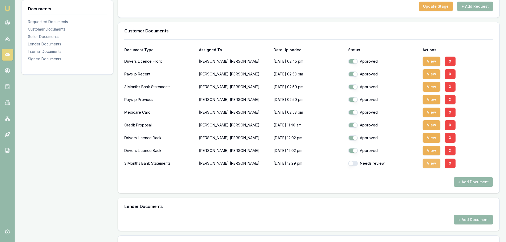
click at [431, 163] on button "View" at bounding box center [431, 163] width 18 height 10
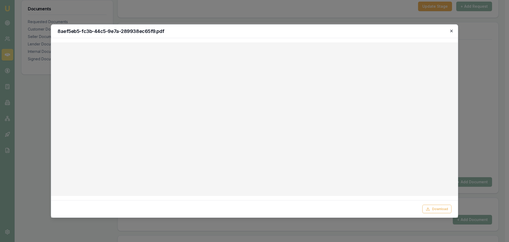
click at [451, 32] on icon "button" at bounding box center [452, 31] width 4 height 4
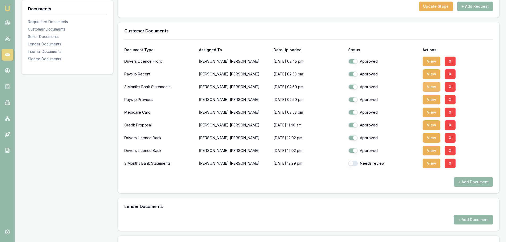
click at [432, 86] on button "View" at bounding box center [431, 87] width 18 height 10
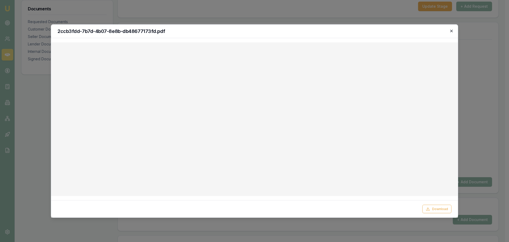
drag, startPoint x: 449, startPoint y: 32, endPoint x: 452, endPoint y: 29, distance: 3.4
click at [449, 32] on h2 "2ccb3fdd-7b7d-4b07-8e8b-db48677173fd.pdf" at bounding box center [255, 31] width 394 height 5
click at [453, 32] on icon "button" at bounding box center [452, 30] width 2 height 2
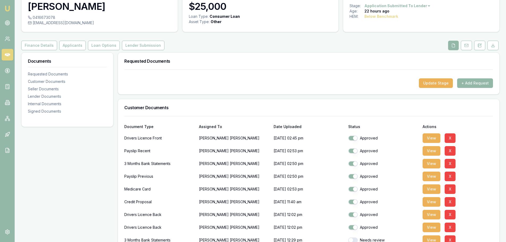
scroll to position [0, 0]
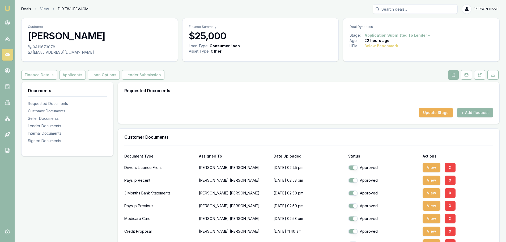
click at [25, 10] on link "Deals" at bounding box center [26, 8] width 10 height 5
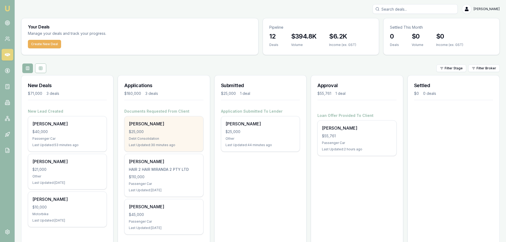
click at [155, 131] on div "$25,000" at bounding box center [164, 131] width 70 height 5
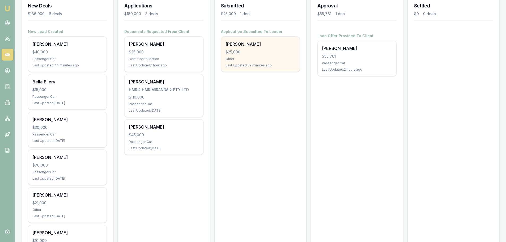
click at [262, 57] on div "Other" at bounding box center [260, 59] width 70 height 4
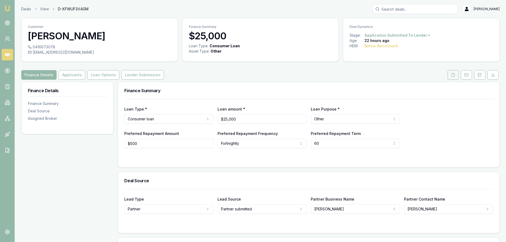
click at [452, 76] on icon at bounding box center [452, 74] width 3 height 3
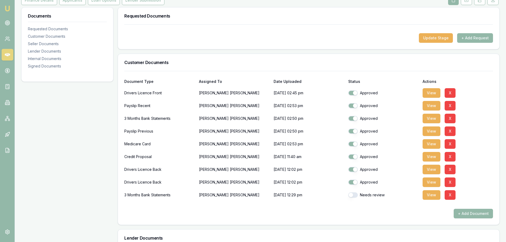
scroll to position [80, 0]
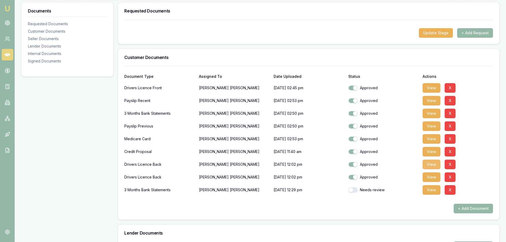
click at [433, 165] on button "View" at bounding box center [431, 164] width 18 height 10
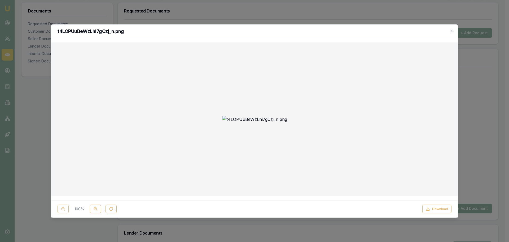
click at [296, 92] on div at bounding box center [254, 118] width 399 height 145
click at [438, 208] on button "Download" at bounding box center [437, 209] width 29 height 8
click at [451, 31] on icon "button" at bounding box center [452, 31] width 4 height 4
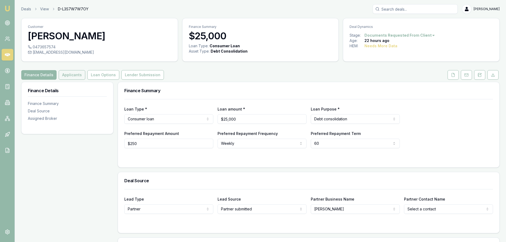
click at [71, 74] on button "Applicants" at bounding box center [72, 75] width 27 height 10
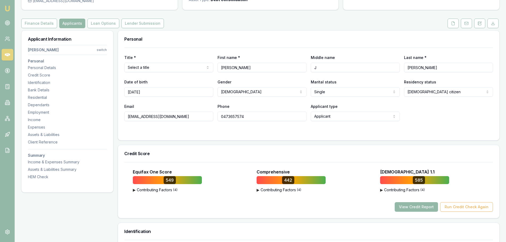
scroll to position [53, 0]
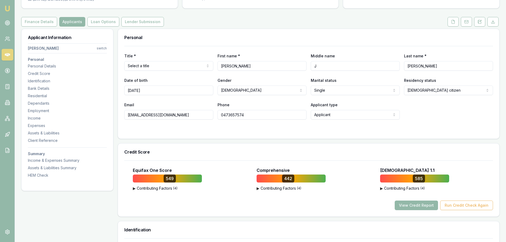
click at [141, 67] on html "Emu Broker Deals View D-L3S7W7W7OY Evette Abdo Toggle Menu Customer Kristian Dr…" at bounding box center [253, 68] width 506 height 242
click at [191, 75] on div "Title * Mr Mr Mrs Miss Ms Dr Prof First name * Kristian Middle name J Last name…" at bounding box center [308, 83] width 368 height 74
drag, startPoint x: 228, startPoint y: 68, endPoint x: 200, endPoint y: 68, distance: 27.9
click at [200, 68] on div "Title * Mr Mr Mrs Miss Ms Dr Prof First name * Kristian Middle name J Last name…" at bounding box center [308, 62] width 368 height 18
click at [206, 110] on div "Email kdrougas1@icloud.com" at bounding box center [168, 110] width 89 height 18
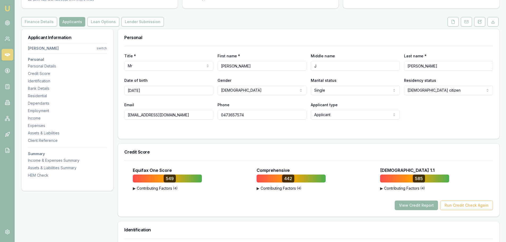
drag, startPoint x: 423, startPoint y: 67, endPoint x: 399, endPoint y: 67, distance: 23.9
click at [399, 67] on div "Title * Mr Mr Mrs Miss Ms Dr Prof First name * Kristian Middle name J Last name…" at bounding box center [308, 62] width 368 height 18
click at [190, 157] on div "Credit Score" at bounding box center [308, 151] width 381 height 17
click at [451, 23] on icon at bounding box center [453, 22] width 4 height 4
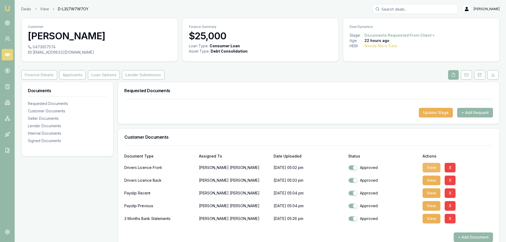
click at [434, 167] on button "View" at bounding box center [431, 168] width 18 height 10
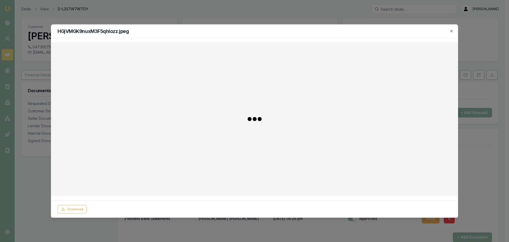
click at [433, 167] on div at bounding box center [254, 118] width 399 height 145
click at [451, 30] on icon "button" at bounding box center [452, 31] width 4 height 4
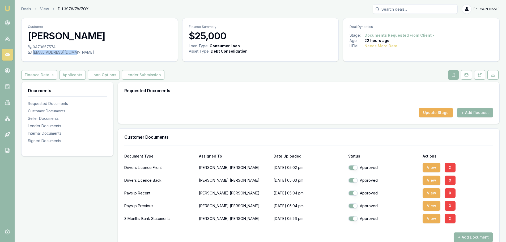
drag, startPoint x: 32, startPoint y: 51, endPoint x: 73, endPoint y: 53, distance: 40.4
click at [73, 53] on div "[EMAIL_ADDRESS][DOMAIN_NAME]" at bounding box center [99, 52] width 143 height 5
copy div "[EMAIL_ADDRESS][DOMAIN_NAME]"
click at [64, 76] on button "Applicants" at bounding box center [72, 75] width 27 height 10
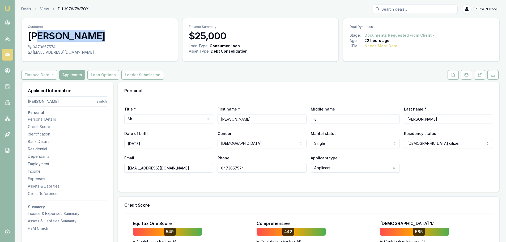
drag, startPoint x: 32, startPoint y: 44, endPoint x: 56, endPoint y: 47, distance: 24.1
click at [56, 47] on div "Customer Kristian Drougas 0473657574 kdrougas1@icloud.com" at bounding box center [99, 40] width 157 height 44
click at [55, 46] on div "0473657574" at bounding box center [99, 46] width 143 height 5
drag, startPoint x: 33, startPoint y: 46, endPoint x: 54, endPoint y: 47, distance: 20.8
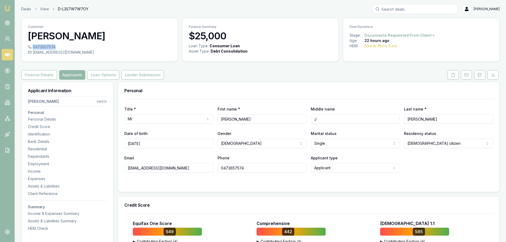
click at [54, 47] on div "0473657574" at bounding box center [99, 46] width 143 height 5
copy div "0473657574"
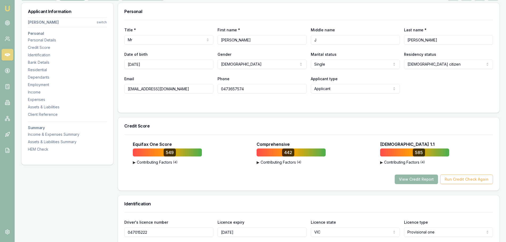
scroll to position [80, 0]
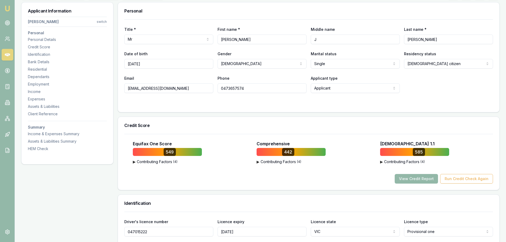
drag, startPoint x: 151, startPoint y: 64, endPoint x: 123, endPoint y: 63, distance: 27.6
click at [123, 63] on div "Title * Mr Mr Mrs Miss Ms Dr Prof First name * Kristian Middle name J Last name…" at bounding box center [308, 65] width 381 height 93
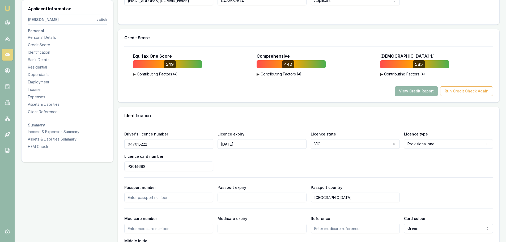
scroll to position [186, 0]
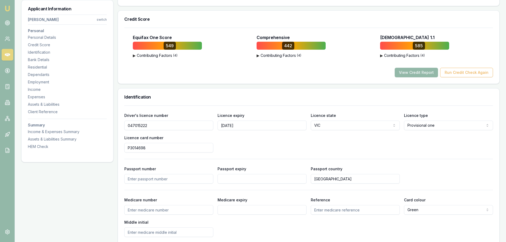
drag, startPoint x: 153, startPoint y: 127, endPoint x: 110, endPoint y: 125, distance: 43.0
drag, startPoint x: 151, startPoint y: 148, endPoint x: 111, endPoint y: 147, distance: 39.3
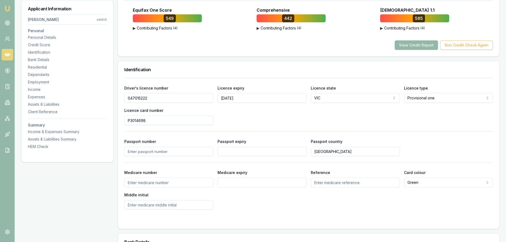
scroll to position [212, 0]
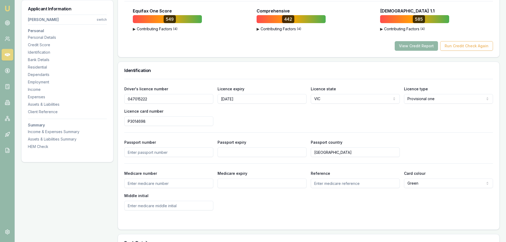
click at [423, 47] on button "View Credit Report" at bounding box center [415, 46] width 43 height 10
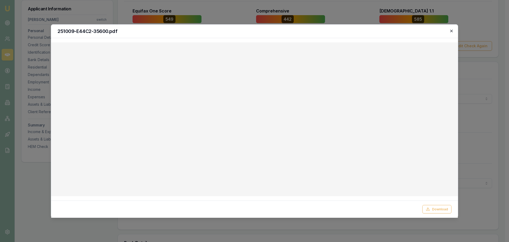
click at [452, 29] on icon "button" at bounding box center [452, 31] width 4 height 4
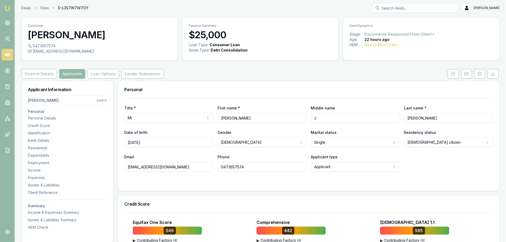
scroll to position [0, 0]
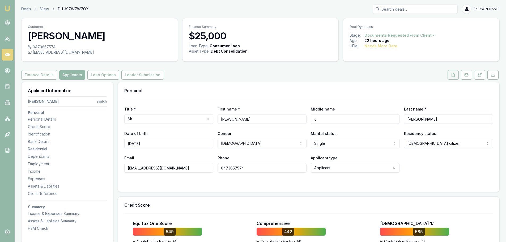
click at [451, 76] on icon at bounding box center [453, 75] width 4 height 4
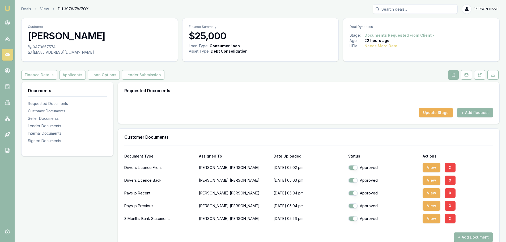
scroll to position [53, 0]
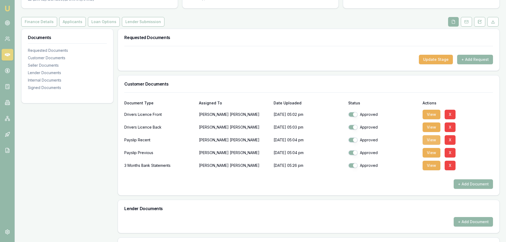
click at [432, 139] on button "View" at bounding box center [431, 140] width 18 height 10
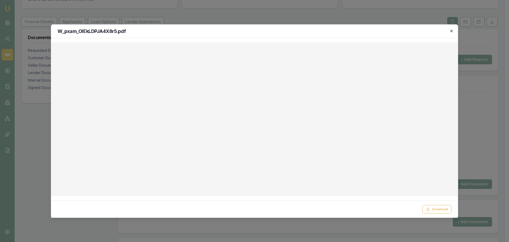
click at [452, 32] on icon "button" at bounding box center [452, 31] width 4 height 4
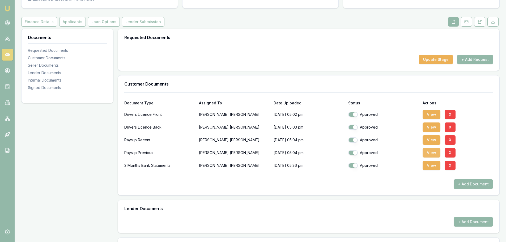
click at [429, 152] on button "View" at bounding box center [431, 153] width 18 height 10
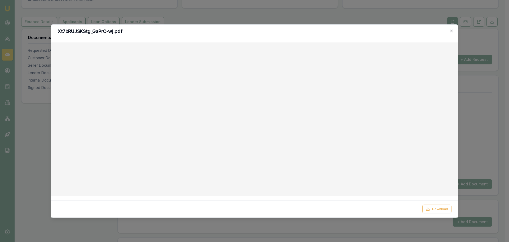
click at [451, 30] on icon "button" at bounding box center [452, 31] width 4 height 4
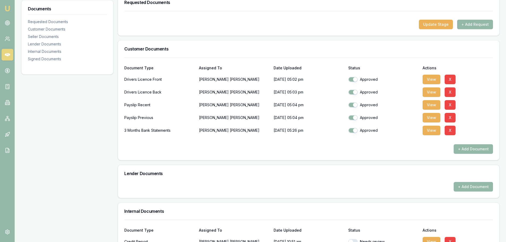
scroll to position [106, 0]
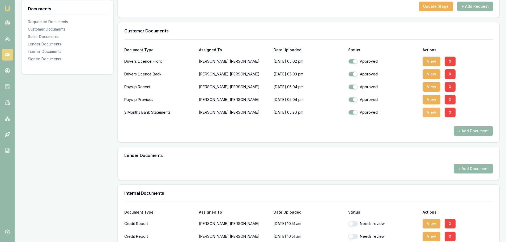
click at [434, 111] on button "View" at bounding box center [431, 112] width 18 height 10
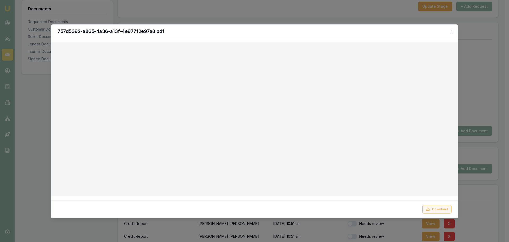
click at [434, 209] on button "Download" at bounding box center [437, 209] width 29 height 8
click at [452, 30] on icon "button" at bounding box center [452, 31] width 4 height 4
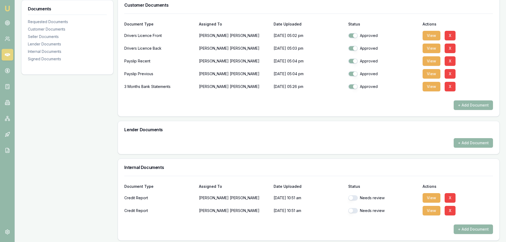
scroll to position [133, 0]
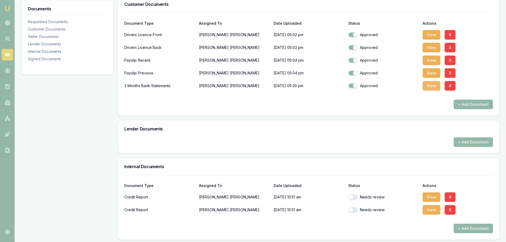
click at [429, 87] on button "View" at bounding box center [431, 86] width 18 height 10
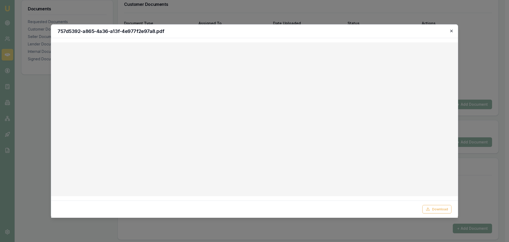
click at [453, 29] on icon "button" at bounding box center [452, 31] width 4 height 4
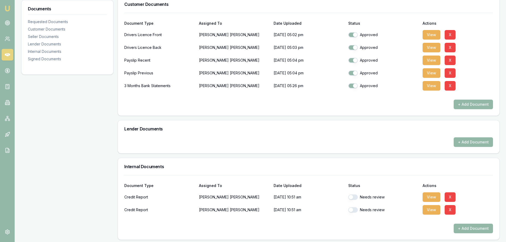
scroll to position [0, 0]
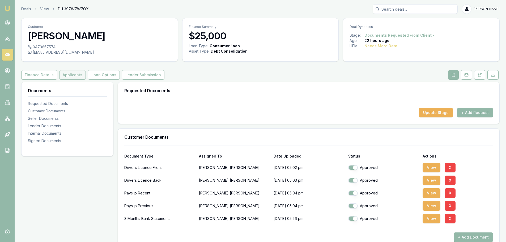
click at [72, 74] on button "Applicants" at bounding box center [72, 75] width 27 height 10
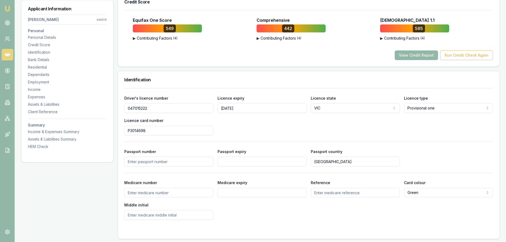
scroll to position [212, 0]
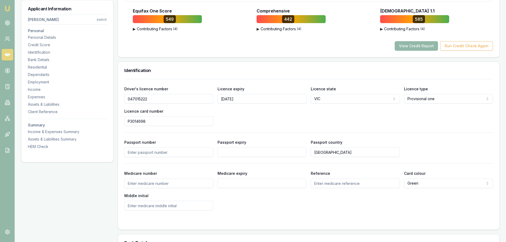
drag, startPoint x: 151, startPoint y: 99, endPoint x: 121, endPoint y: 99, distance: 30.0
drag, startPoint x: 148, startPoint y: 121, endPoint x: 116, endPoint y: 122, distance: 32.7
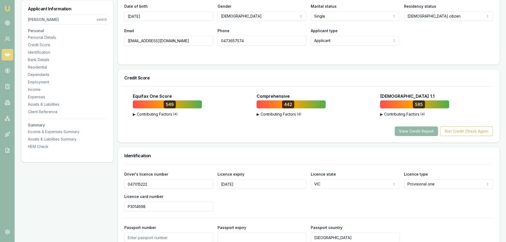
scroll to position [0, 0]
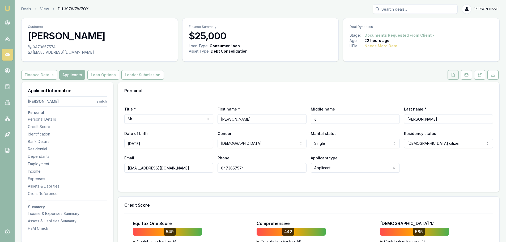
click at [453, 76] on icon at bounding box center [453, 75] width 4 height 4
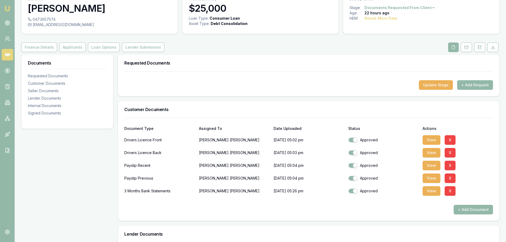
scroll to position [53, 0]
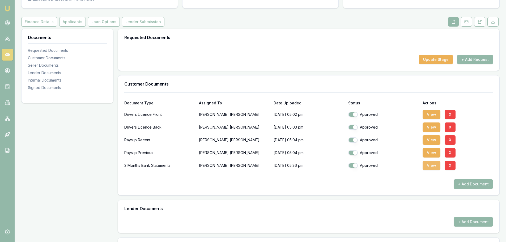
click at [428, 163] on button "View" at bounding box center [431, 166] width 18 height 10
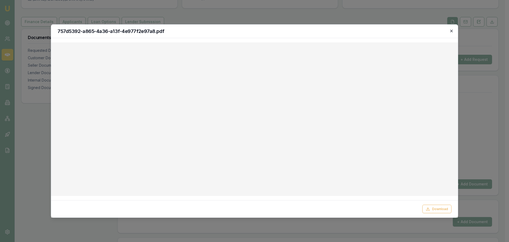
click at [452, 31] on icon "button" at bounding box center [452, 30] width 2 height 2
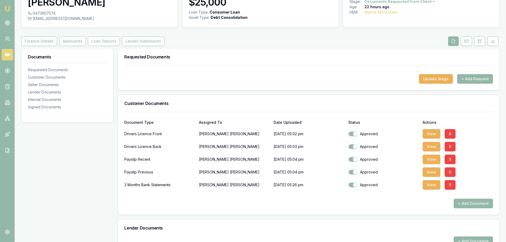
scroll to position [0, 0]
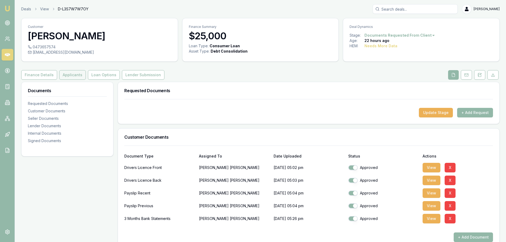
click at [66, 76] on button "Applicants" at bounding box center [72, 75] width 27 height 10
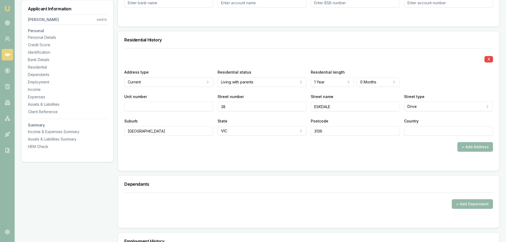
scroll to position [531, 0]
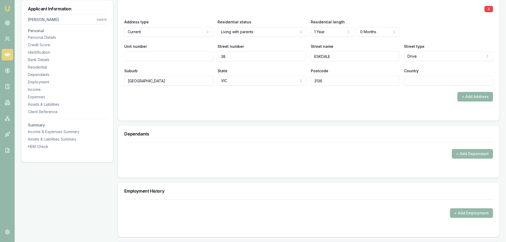
click at [472, 97] on button "+ Add Address" at bounding box center [475, 97] width 36 height 10
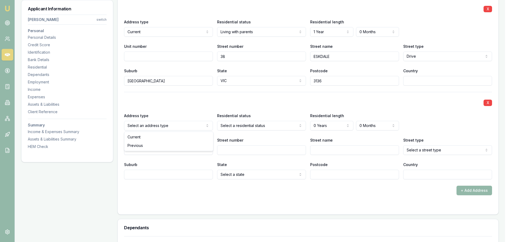
select select "PREVIOUS"
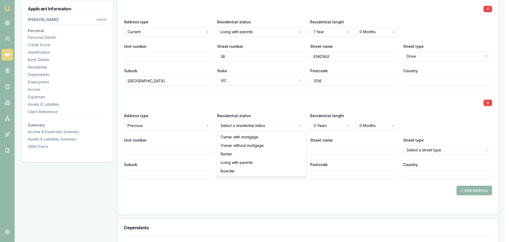
select select "LIVING_WITH_PARENTS"
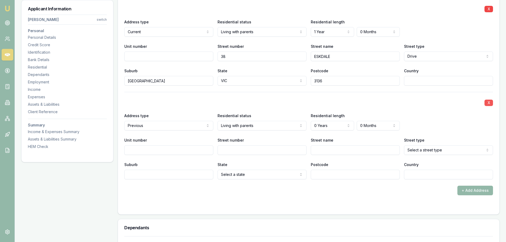
click at [488, 102] on button "X" at bounding box center [488, 103] width 8 height 6
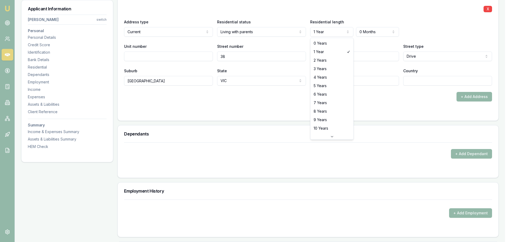
select select "3"
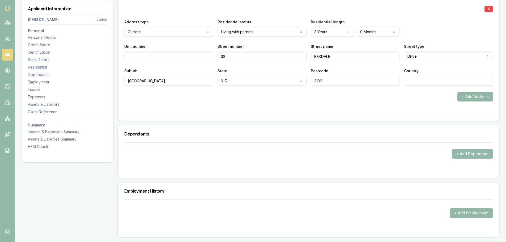
click at [435, 26] on div "Address type Current Current Previous Residential status Living with parents Ow…" at bounding box center [308, 28] width 368 height 18
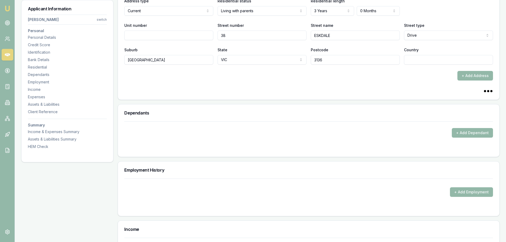
scroll to position [584, 0]
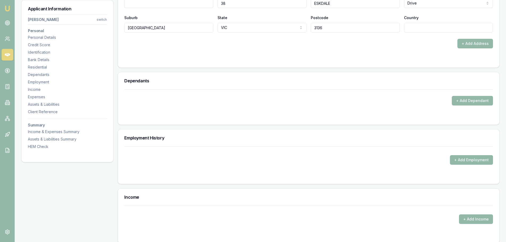
click at [477, 159] on button "+ Add Employment" at bounding box center [471, 160] width 43 height 10
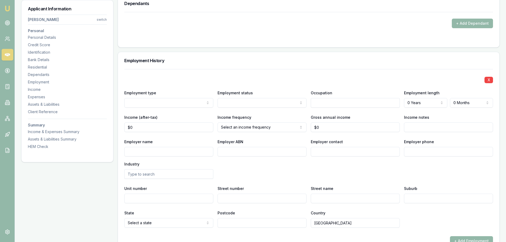
scroll to position [663, 0]
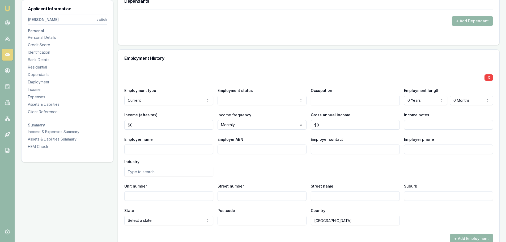
click at [331, 101] on input "text" at bounding box center [354, 101] width 89 height 10
click at [328, 108] on div "Concreters" at bounding box center [355, 110] width 88 height 10
type input "Concreters"
click at [369, 81] on div "X Employment type Current Current Previous Employment status Full time Full tim…" at bounding box center [308, 146] width 368 height 158
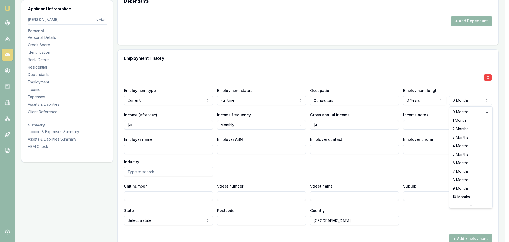
select select "7"
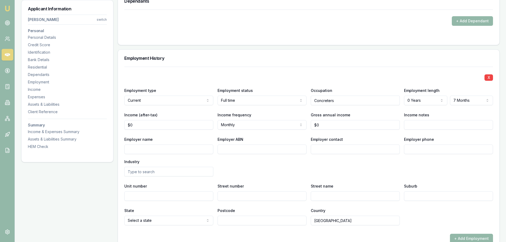
click at [452, 112] on div "Income notes" at bounding box center [448, 120] width 89 height 18
type input "0"
click at [323, 125] on input "0" at bounding box center [354, 125] width 89 height 10
type input "$4,500"
click at [355, 84] on div "X Employment type Current Current Previous Employment status Full time Full tim…" at bounding box center [308, 146] width 368 height 158
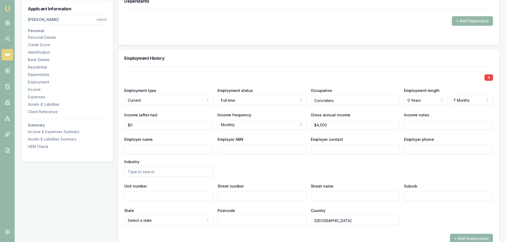
click at [418, 122] on input "Income notes" at bounding box center [448, 125] width 89 height 10
type input "more when he works saturdays"
click at [452, 140] on div "Employer phone" at bounding box center [448, 145] width 89 height 18
click at [134, 150] on input "Employer name" at bounding box center [168, 149] width 89 height 10
type input "Cartel concrete construction"
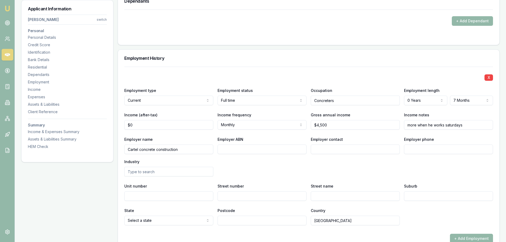
click at [232, 149] on input "Employer ABN" at bounding box center [261, 149] width 89 height 10
click at [224, 149] on input "Employer ABN" at bounding box center [261, 149] width 89 height 10
type input "49580523924"
click at [325, 148] on input "Employer contact" at bounding box center [354, 149] width 89 height 10
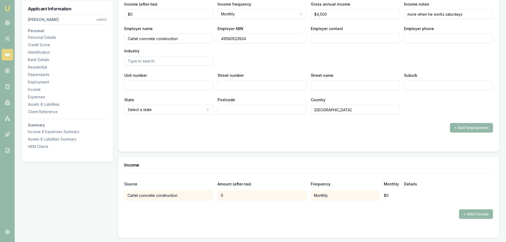
scroll to position [849, 0]
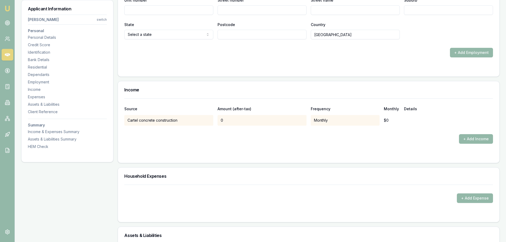
click at [242, 142] on div "+ Add Income" at bounding box center [308, 139] width 368 height 10
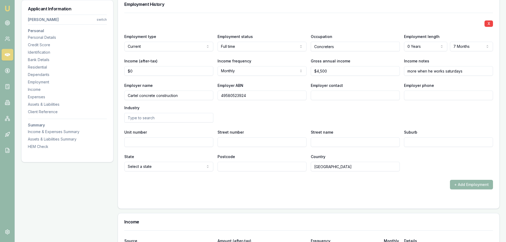
scroll to position [716, 0]
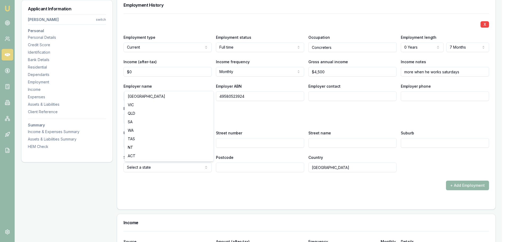
select select "VIC"
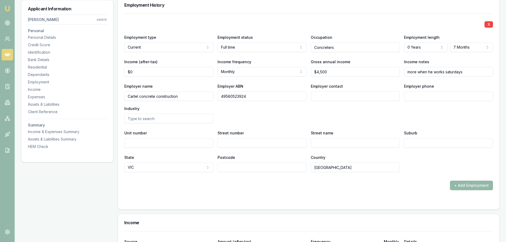
click at [161, 184] on div "+ Add Employment" at bounding box center [308, 185] width 368 height 10
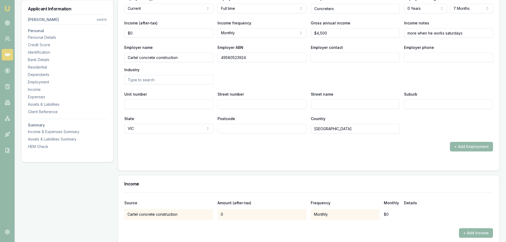
scroll to position [823, 0]
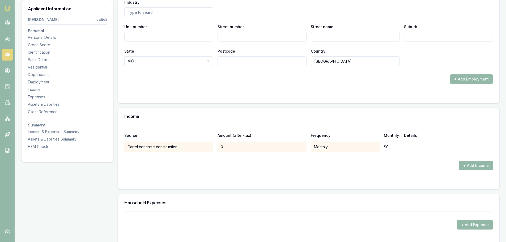
click at [234, 146] on div "0" at bounding box center [261, 146] width 89 height 11
click at [345, 148] on div "Monthly" at bounding box center [344, 146] width 69 height 11
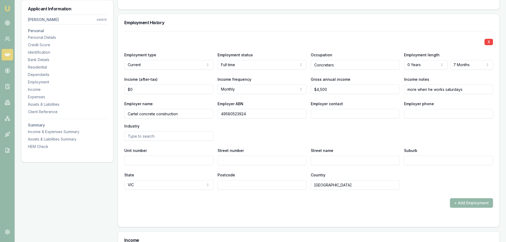
scroll to position [690, 0]
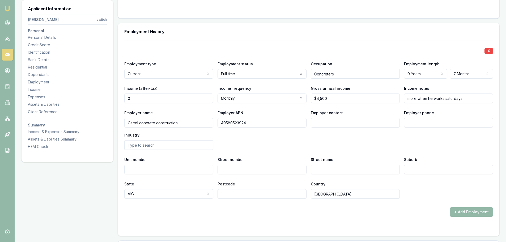
click at [136, 99] on input "0" at bounding box center [168, 98] width 89 height 10
drag, startPoint x: 136, startPoint y: 99, endPoint x: 235, endPoint y: 97, distance: 98.7
click at [166, 96] on input "0" at bounding box center [168, 98] width 89 height 10
type input "$0"
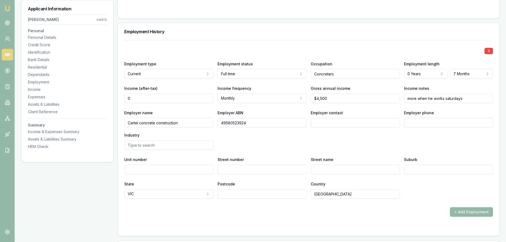
type input "4500"
drag, startPoint x: 338, startPoint y: 97, endPoint x: 301, endPoint y: 97, distance: 37.7
click at [301, 97] on div "Income (after-tax) $0 Income frequency Monthly Weekly Fortnightly Monthly Quart…" at bounding box center [308, 94] width 368 height 18
type input "4500"
drag, startPoint x: 340, startPoint y: 97, endPoint x: 287, endPoint y: 97, distance: 52.5
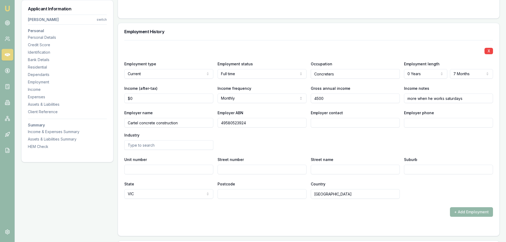
click at [287, 97] on div "Income (after-tax) $0 Income frequency Monthly Weekly Fortnightly Monthly Quart…" at bounding box center [308, 94] width 368 height 18
type input "0"
click at [140, 98] on input "0" at bounding box center [168, 98] width 89 height 10
type input "$4,500"
click at [273, 112] on div "Employer ABN 49580523924" at bounding box center [261, 118] width 89 height 18
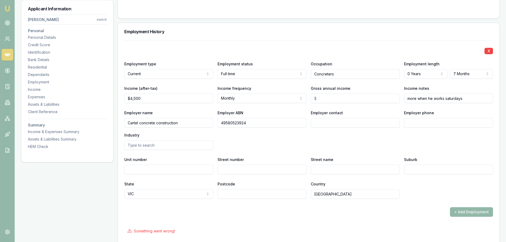
click at [324, 98] on input "Gross annual income" at bounding box center [354, 98] width 89 height 10
type input "$62,953"
click at [351, 111] on div "Employer contact" at bounding box center [354, 118] width 89 height 18
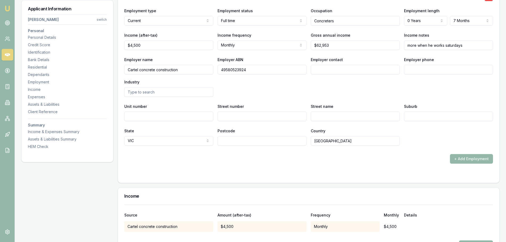
scroll to position [823, 0]
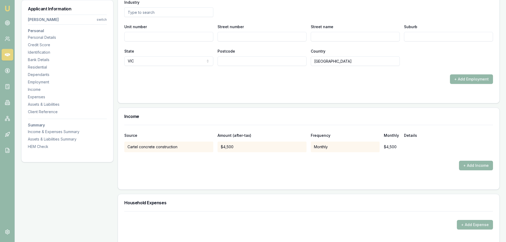
click at [256, 174] on form "Source Amount (after-tax) Frequency Monthly Details Cartel concrete constructio…" at bounding box center [308, 154] width 368 height 58
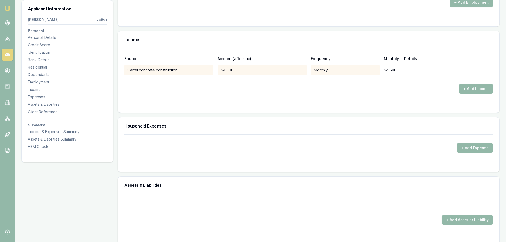
scroll to position [902, 0]
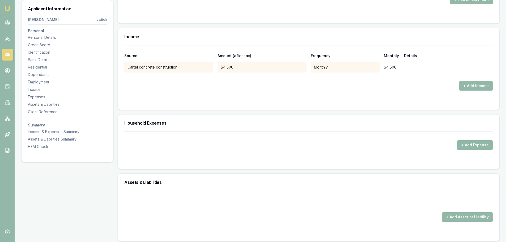
click at [466, 146] on button "+ Add Expense" at bounding box center [474, 145] width 36 height 10
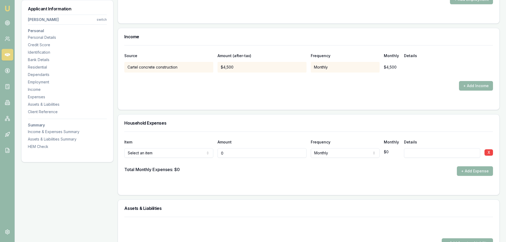
type input "$0"
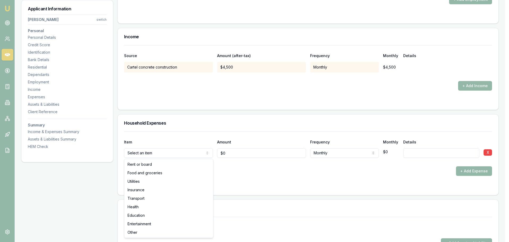
select select "FOOD_AND_GROCERIES"
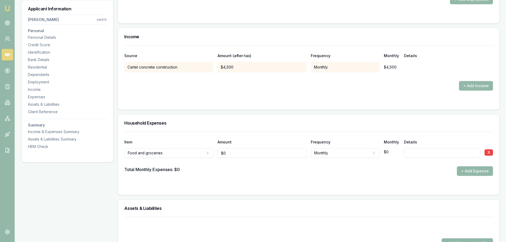
type input "0"
click at [238, 154] on input "0" at bounding box center [261, 153] width 89 height 10
type input "$400"
click at [339, 166] on div "Total Monthly Expenses: $0 + Add Expense" at bounding box center [308, 171] width 368 height 10
click at [467, 170] on button "+ Add Expense" at bounding box center [474, 171] width 36 height 10
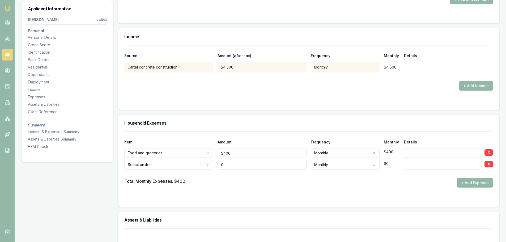
type input "$0"
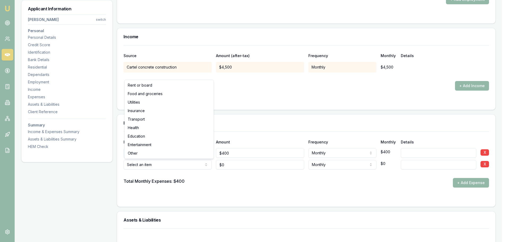
select select "UTILITIES"
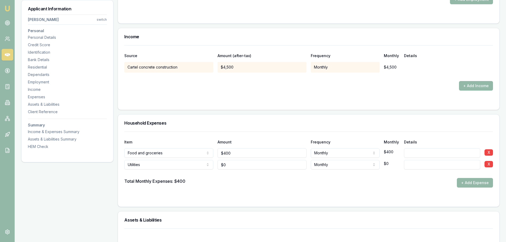
type input "0"
click at [227, 166] on input "0" at bounding box center [261, 165] width 89 height 10
type input "$50"
click at [266, 183] on div "Total Monthly Expenses: $400 + Add Expense" at bounding box center [308, 183] width 368 height 10
click at [477, 183] on button "+ Add Expense" at bounding box center [474, 183] width 36 height 10
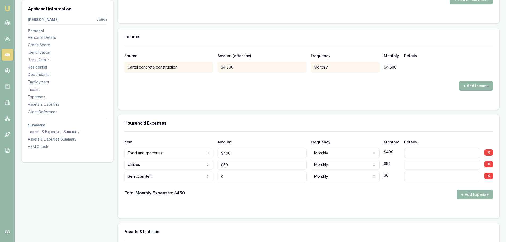
type input "$0"
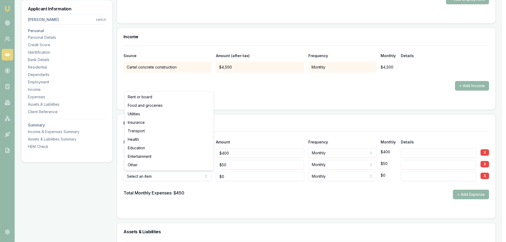
select select "TRANSPORT"
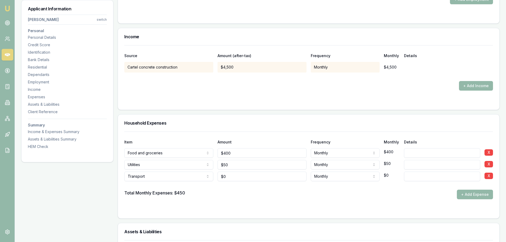
type input "0"
click at [233, 177] on input "0" at bounding box center [261, 176] width 89 height 10
type input "$150"
click at [246, 202] on form "Item Amount Frequency Monthly Details Food and groceries Rent or board Food and…" at bounding box center [308, 171] width 368 height 80
click at [479, 193] on button "+ Add Expense" at bounding box center [474, 194] width 36 height 10
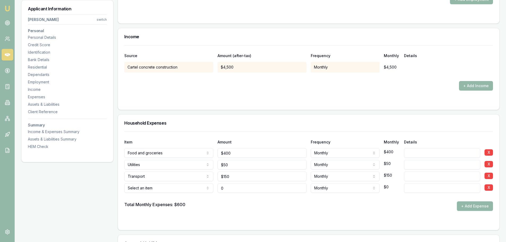
type input "$0"
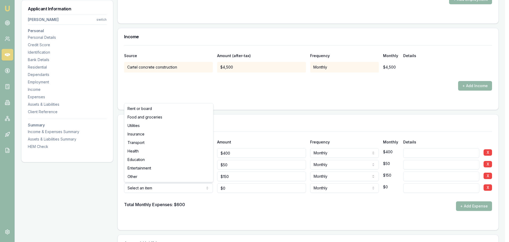
select select "ENTERTAINMENT"
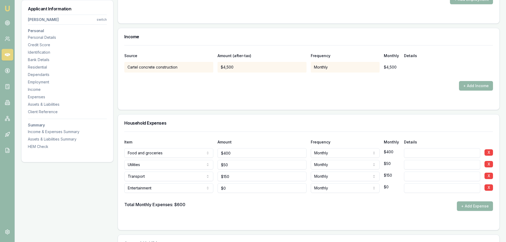
type input "0"
click at [230, 188] on input "0" at bounding box center [261, 188] width 89 height 10
type input "$101"
drag, startPoint x: 251, startPoint y: 227, endPoint x: 245, endPoint y: 224, distance: 7.0
click at [249, 227] on div "Item Amount Frequency Monthly Details Food and groceries Rent or board Food and…" at bounding box center [308, 180] width 381 height 98
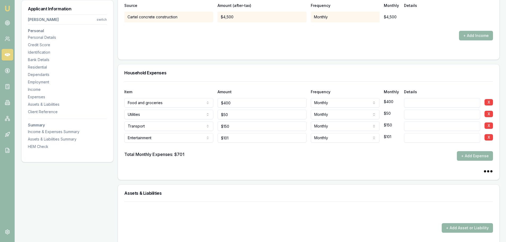
scroll to position [982, 0]
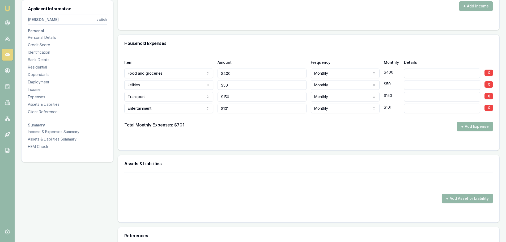
click at [468, 127] on button "+ Add Expense" at bounding box center [474, 127] width 36 height 10
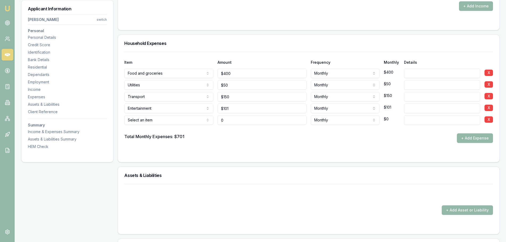
type input "$0"
click at [414, 107] on input at bounding box center [442, 108] width 76 height 10
type input "gym"
click at [416, 138] on div "Total Monthly Expenses: $701 + Add Expense" at bounding box center [308, 138] width 368 height 10
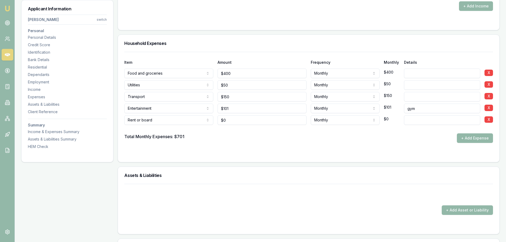
type input "0"
click at [237, 119] on input "0" at bounding box center [261, 120] width 89 height 10
type input "$400"
click at [257, 141] on div "Total Monthly Expenses: $701 + Add Expense" at bounding box center [308, 138] width 368 height 10
click at [472, 136] on button "+ Add Expense" at bounding box center [474, 138] width 36 height 10
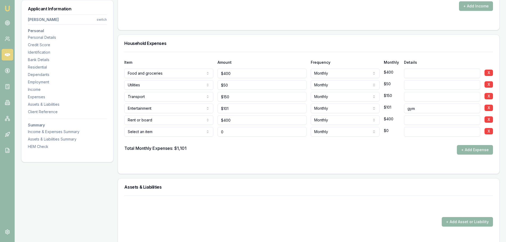
click at [227, 132] on input "0" at bounding box center [261, 132] width 89 height 10
type input "101"
type input "$0"
click at [231, 107] on input "101" at bounding box center [261, 108] width 89 height 10
drag, startPoint x: 231, startPoint y: 107, endPoint x: 214, endPoint y: 106, distance: 16.8
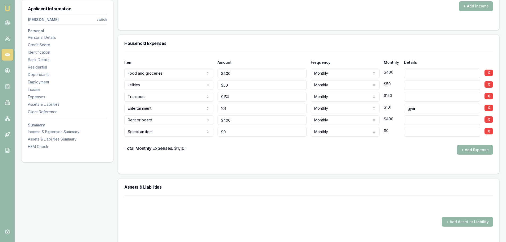
click at [214, 106] on div "Entertainment Rent or board Food and groceries Utilities Insurance Transport He…" at bounding box center [308, 107] width 368 height 12
type input "$80"
click at [257, 120] on input "400" at bounding box center [261, 120] width 89 height 10
type input "$400"
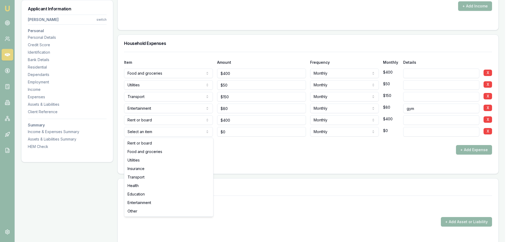
select select "OTHER"
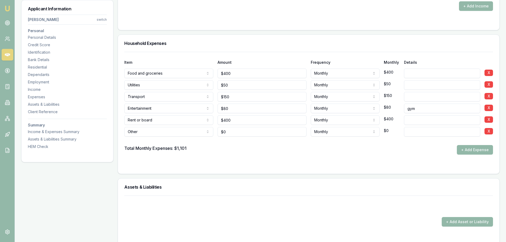
type input "0"
click at [235, 132] on input "0" at bounding box center [261, 132] width 89 height 10
type input "$101"
drag, startPoint x: 407, startPoint y: 129, endPoint x: 409, endPoint y: 131, distance: 3.2
click at [408, 130] on input at bounding box center [442, 132] width 76 height 10
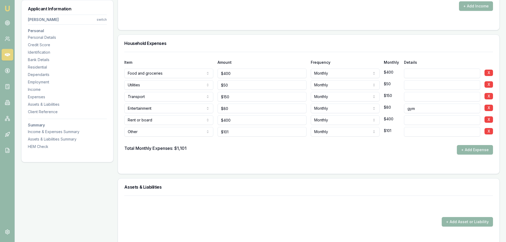
click at [409, 131] on input at bounding box center [442, 132] width 76 height 10
type input "mobile"
click at [421, 167] on div at bounding box center [308, 165] width 368 height 4
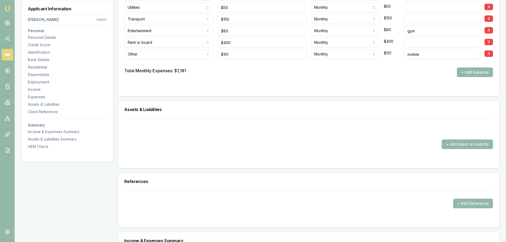
scroll to position [1061, 0]
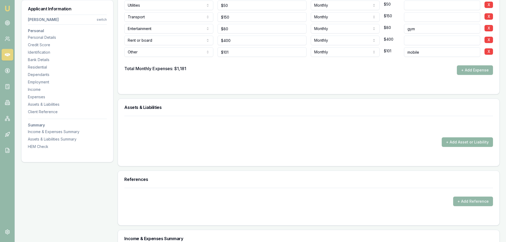
click at [464, 143] on button "+ Add Asset or Liability" at bounding box center [466, 142] width 51 height 10
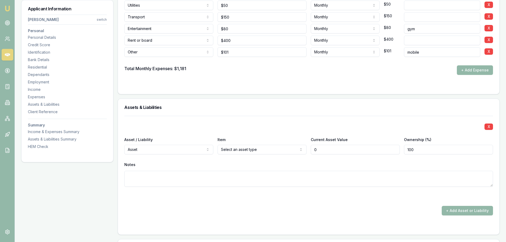
type input "$0"
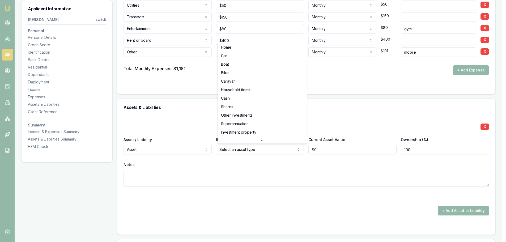
select select "CAR"
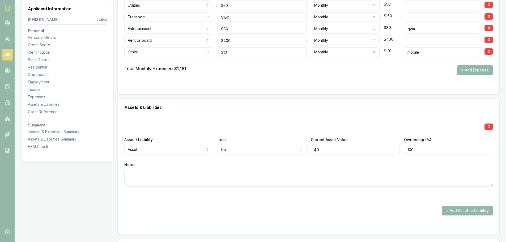
type input "0"
click at [323, 148] on input "0" at bounding box center [354, 150] width 89 height 10
type input "$18,000"
click at [327, 167] on div "Notes" at bounding box center [308, 165] width 368 height 8
click at [460, 212] on button "+ Add Asset or Liability" at bounding box center [466, 211] width 51 height 10
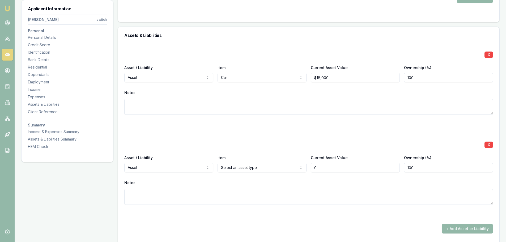
scroll to position [1117, 0]
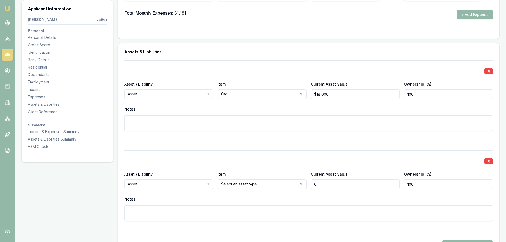
type input "$0"
drag, startPoint x: 132, startPoint y: 192, endPoint x: 132, endPoint y: 197, distance: 4.8
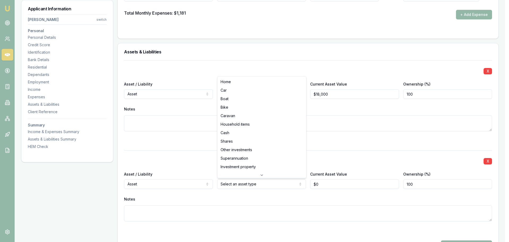
select select "HOUSEHOLD_ITEMS"
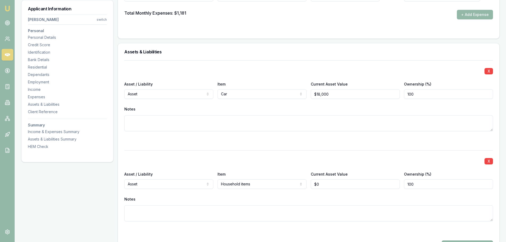
type input "0"
click at [321, 185] on input "0" at bounding box center [354, 184] width 89 height 10
type input "$10,000"
click at [337, 166] on div "X Asset / Liability Asset Asset Liability Item Household items Home Car Boat Bi…" at bounding box center [308, 192] width 368 height 84
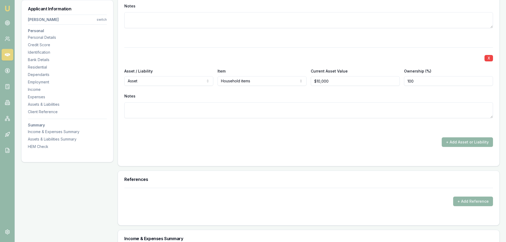
scroll to position [1276, 0]
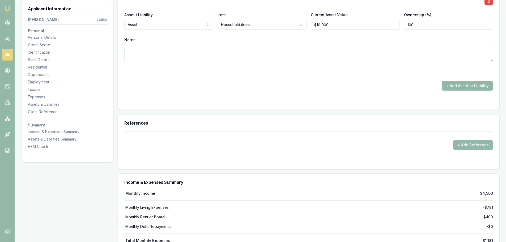
click at [466, 85] on button "+ Add Asset or Liability" at bounding box center [466, 86] width 51 height 10
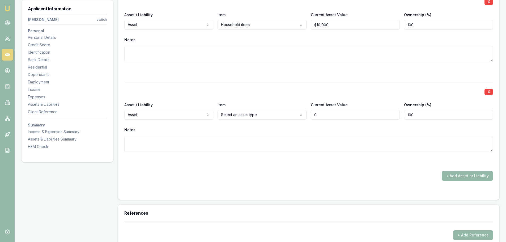
type input "$0"
select select "LIABILITY"
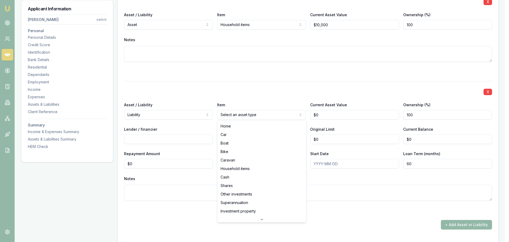
select select "CAR"
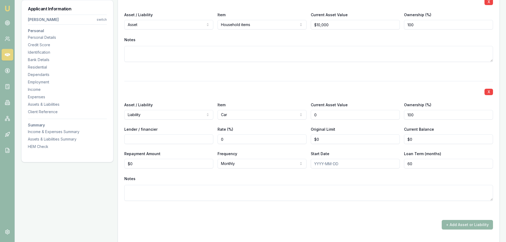
click at [322, 113] on input "0" at bounding box center [354, 115] width 89 height 10
type input "$0"
click at [134, 139] on input "Lender / financier" at bounding box center [168, 139] width 89 height 10
type input "branded"
click at [237, 140] on input "0" at bounding box center [261, 139] width 89 height 10
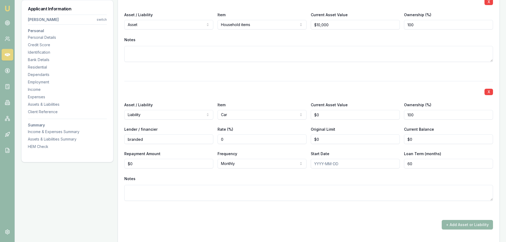
type input "0"
click at [327, 140] on input "0" at bounding box center [354, 139] width 89 height 10
type input "16000"
drag, startPoint x: 335, startPoint y: 139, endPoint x: 307, endPoint y: 143, distance: 28.5
click at [307, 143] on div "Lender / financier branded Rate (%) 0 Original Limit 16000 Current Balance $0" at bounding box center [308, 135] width 368 height 18
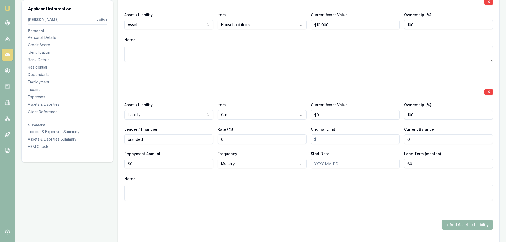
click at [413, 138] on input "0" at bounding box center [448, 139] width 89 height 10
type input "$18,700"
click at [390, 149] on div "X Asset / Liability Liability Asset Liability Item Car Home Car Boat Bike Carav…" at bounding box center [308, 147] width 368 height 132
type input "0"
click at [132, 164] on input "0" at bounding box center [168, 164] width 89 height 10
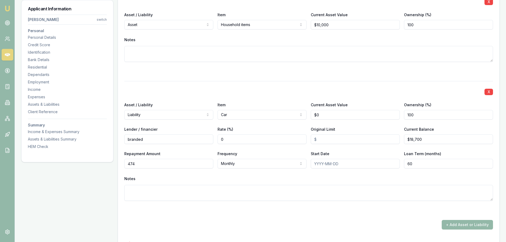
type input "$474"
click at [154, 188] on textarea at bounding box center [308, 193] width 368 height 16
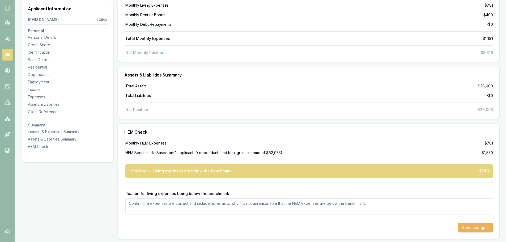
scroll to position [1638, 0]
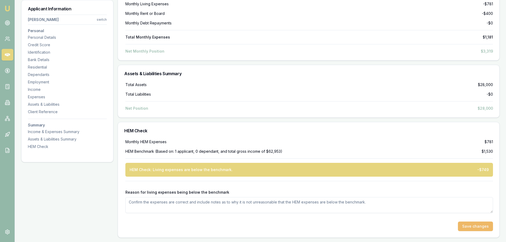
click at [466, 227] on button "Save changes" at bounding box center [474, 226] width 35 height 10
click at [134, 204] on textarea "Reason for living expenses being below the benchmark" at bounding box center [308, 205] width 367 height 16
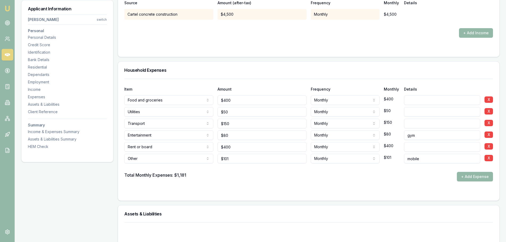
scroll to position [949, 0]
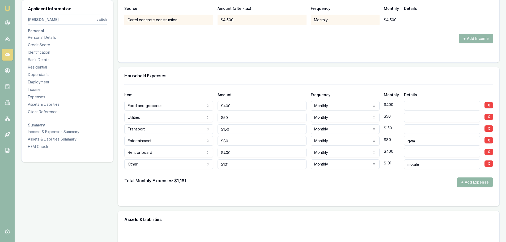
click at [479, 184] on button "+ Add Expense" at bounding box center [474, 182] width 36 height 10
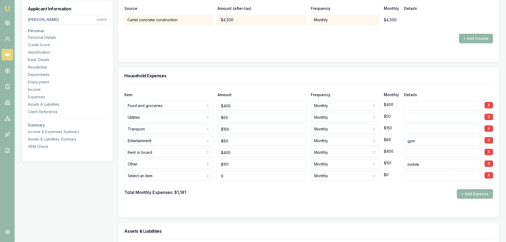
type input "$0"
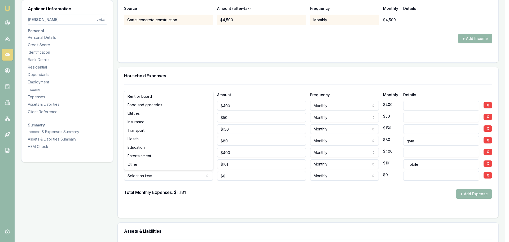
select select "ENTERTAINMENT"
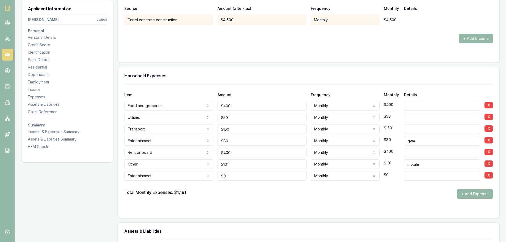
type input "0"
click at [226, 178] on input "0" at bounding box center [261, 176] width 89 height 10
type input "$200"
click at [247, 205] on form "Item Amount Frequency Monthly Details Food and groceries Rent or board Food and…" at bounding box center [308, 147] width 368 height 127
click at [411, 174] on input at bounding box center [442, 176] width 76 height 10
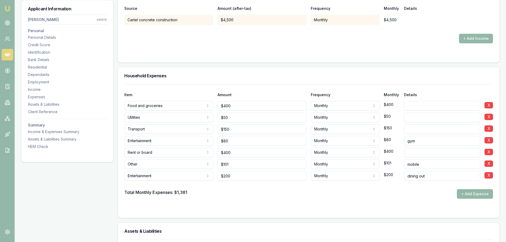
type input "dining out"
click at [426, 186] on div at bounding box center [308, 184] width 368 height 8
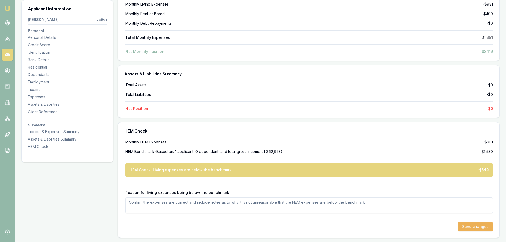
scroll to position [1333, 0]
click at [137, 202] on textarea "Reason for living expenses being below the benchmark" at bounding box center [308, 205] width 367 height 16
click at [284, 205] on textarea "the client is young and lives with his parents does not pay rent but left a buf…" at bounding box center [308, 205] width 367 height 16
click at [360, 203] on textarea "the client is young and lives with his parents does not pay rent but left a buf…" at bounding box center [308, 205] width 367 height 16
click at [456, 202] on textarea "the client is young and lives with his parents does not pay rent but left a buf…" at bounding box center [308, 205] width 367 height 16
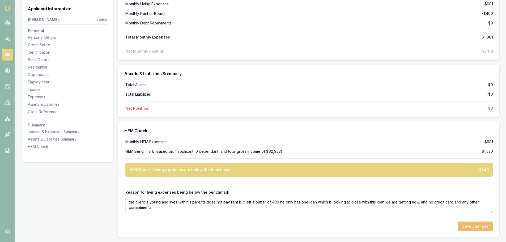
type textarea "the client is young and lives with his parents does not pay rent but left a buf…"
click at [470, 227] on button "Save changes" at bounding box center [474, 226] width 35 height 10
click at [474, 228] on button "Save changes" at bounding box center [474, 226] width 35 height 10
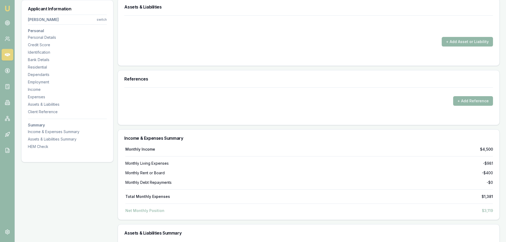
scroll to position [1280, 0]
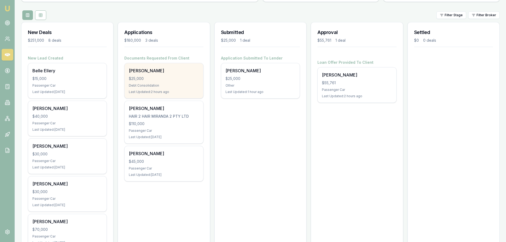
click at [185, 90] on div "Last Updated: 2 hours ago" at bounding box center [164, 92] width 70 height 4
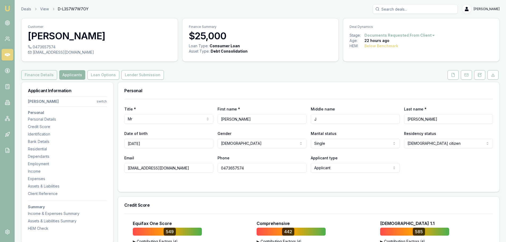
click at [46, 76] on button "Finance Details" at bounding box center [39, 75] width 36 height 10
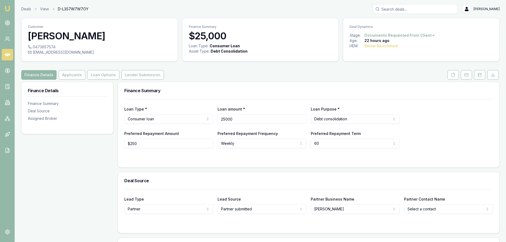
drag, startPoint x: 246, startPoint y: 118, endPoint x: 196, endPoint y: 118, distance: 49.9
click at [196, 118] on div "Loan Type * Consumer loan Consumer loan Consumer asset Commercial loan Commerci…" at bounding box center [308, 115] width 368 height 18
type input "$20,000"
click at [362, 105] on div "Loan Type * Consumer loan Consumer loan Consumer asset Commercial loan Commerci…" at bounding box center [308, 123] width 368 height 49
click at [70, 179] on div "Finance Details Finance Summary Deal Source Assigned Broker" at bounding box center [67, 193] width 92 height 222
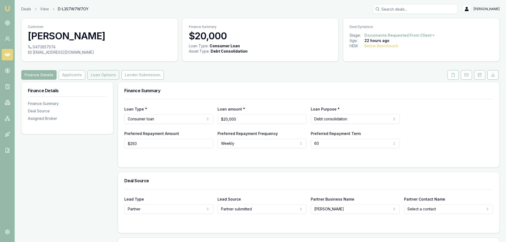
click at [97, 74] on button "Loan Options" at bounding box center [103, 75] width 32 height 10
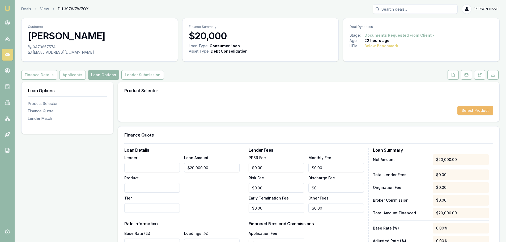
click at [469, 111] on button "Select Product" at bounding box center [475, 111] width 36 height 10
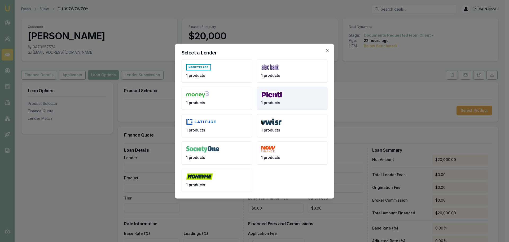
click at [280, 94] on img at bounding box center [271, 94] width 21 height 7
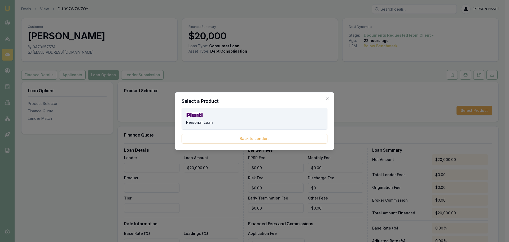
click at [204, 118] on button "Personal Loan" at bounding box center [255, 119] width 146 height 22
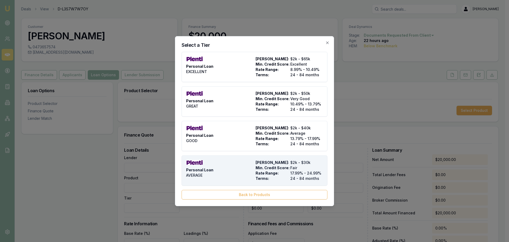
click at [264, 170] on span "Min. Credit Score:" at bounding box center [272, 167] width 33 height 5
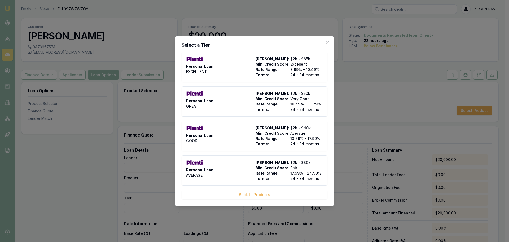
type input "Plenti"
type input "Personal Loan"
type input "AVERAGE"
type input "17.99"
type input "24"
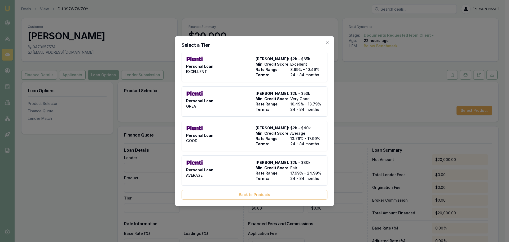
type input "$999.00"
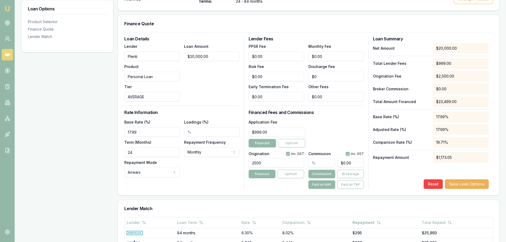
scroll to position [186, 0]
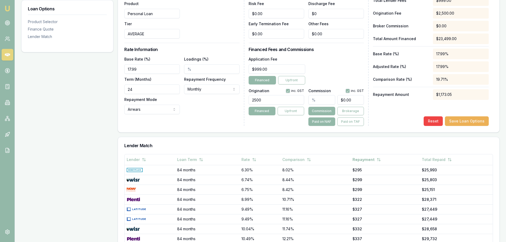
drag, startPoint x: 267, startPoint y: 98, endPoint x: 232, endPoint y: 99, distance: 35.6
click at [232, 99] on div "Loan Details Lender Plenti Product Personal Loan Tier AVERAGE Loan Amount $20,0…" at bounding box center [308, 50] width 368 height 152
type input "1680.00"
click at [90, 114] on div "Loan Options Product Selector Finance Quote Lender Match" at bounding box center [67, 91] width 92 height 391
click at [310, 100] on input "text" at bounding box center [321, 100] width 27 height 10
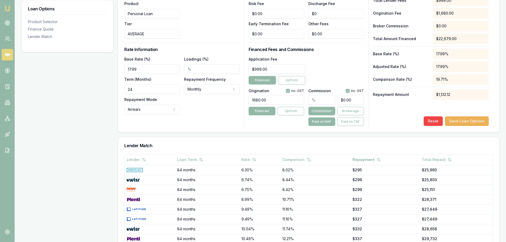
type input "1"
type input "$200.00"
type input "1.00%"
click at [392, 118] on div "Reset Save Loan Options" at bounding box center [431, 121] width 116 height 10
click at [333, 66] on div "Application Fee $999.00 Financed Upfront" at bounding box center [305, 70] width 115 height 29
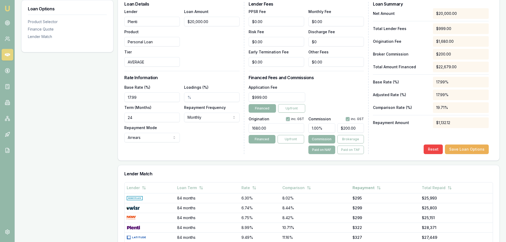
scroll to position [159, 0]
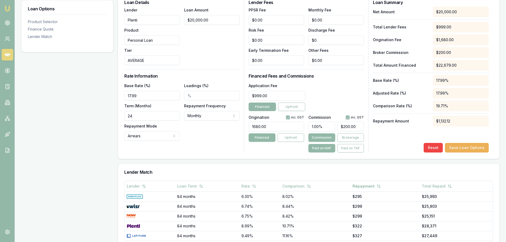
type input "999"
drag, startPoint x: 267, startPoint y: 95, endPoint x: 244, endPoint y: 96, distance: 23.9
click at [244, 96] on div "Loan Details Lender Plenti Product Personal Loan Tier AVERAGE Loan Amount $20,0…" at bounding box center [308, 76] width 368 height 152
type input "$599.00"
click at [312, 92] on div "Application Fee $599.00 Financed Upfront" at bounding box center [305, 96] width 115 height 29
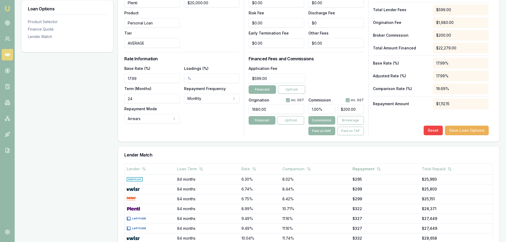
scroll to position [235, 0]
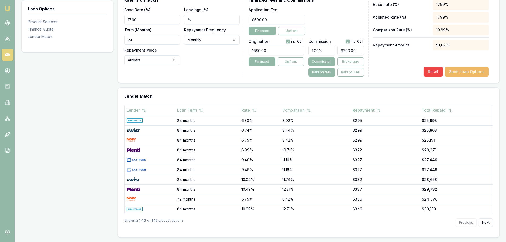
click at [465, 72] on button "Save Loan Options" at bounding box center [466, 72] width 44 height 10
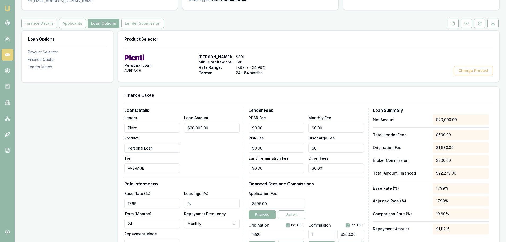
scroll to position [0, 0]
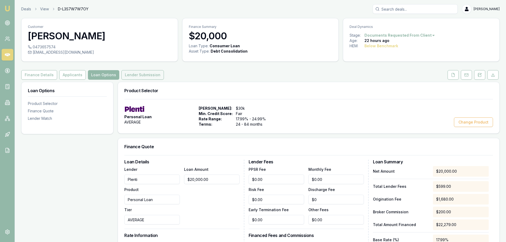
click at [140, 75] on button "Lender Submission" at bounding box center [142, 75] width 42 height 10
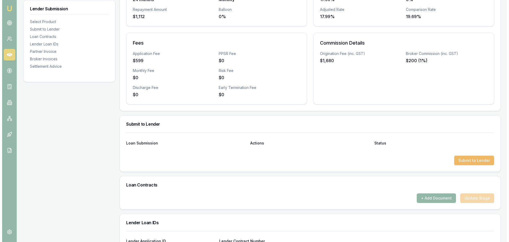
scroll to position [159, 0]
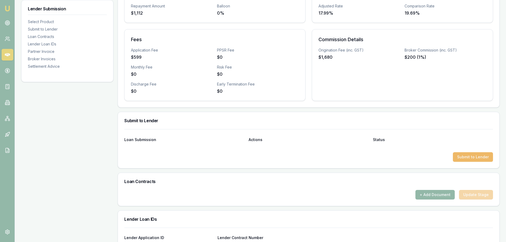
click at [476, 157] on button "Submit to Lender" at bounding box center [472, 157] width 40 height 10
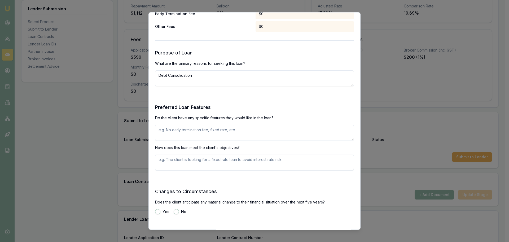
scroll to position [557, 0]
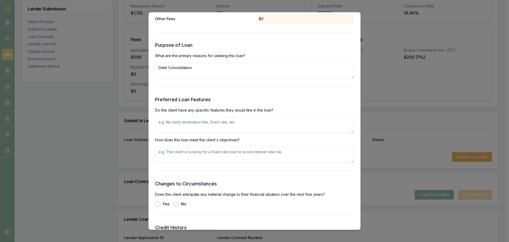
click at [161, 123] on textarea at bounding box center [254, 125] width 199 height 16
drag, startPoint x: 197, startPoint y: 123, endPoint x: 141, endPoint y: 128, distance: 56.9
type textarea "best to consolidate"
paste textarea "best to consolidate"
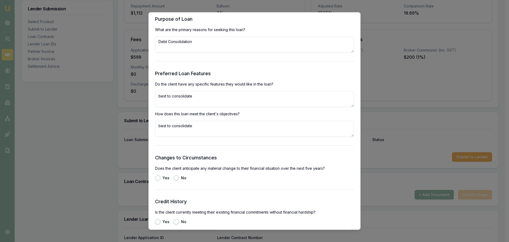
scroll to position [610, 0]
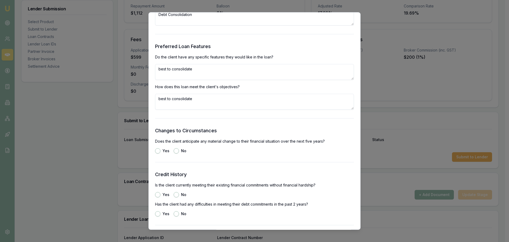
type textarea "best to consolidate"
click at [176, 151] on button "No" at bounding box center [176, 150] width 5 height 5
radio input "true"
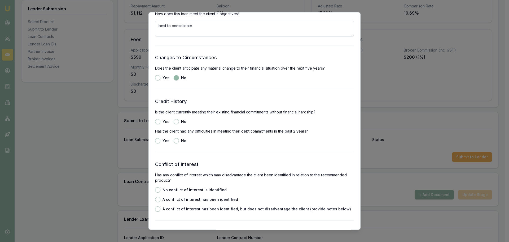
scroll to position [690, 0]
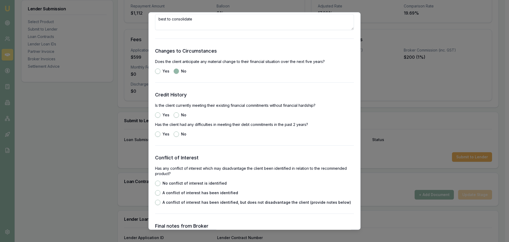
click at [159, 114] on button "Yes" at bounding box center [157, 114] width 5 height 5
radio input "true"
click at [174, 133] on button "No" at bounding box center [176, 133] width 5 height 5
radio input "true"
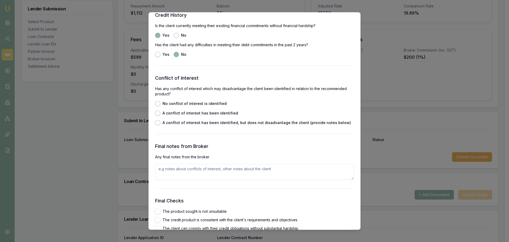
click at [157, 104] on button "No conflict of interest is identified" at bounding box center [157, 103] width 5 height 5
click at [157, 114] on button "A conflict of interest has been identified" at bounding box center [157, 112] width 5 height 5
radio input "false"
click at [157, 122] on button "A conflict of interest has been identified, but does not disadvantage the clien…" at bounding box center [157, 122] width 5 height 5
radio input "false"
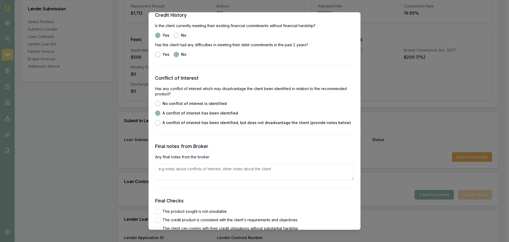
radio input "true"
click at [157, 103] on button "No conflict of interest is identified" at bounding box center [157, 103] width 5 height 5
radio input "true"
radio input "false"
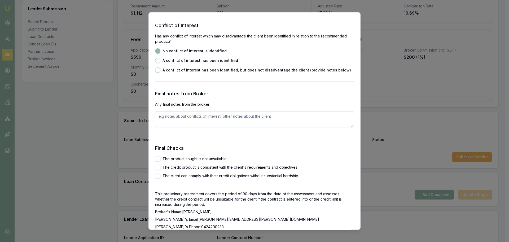
scroll to position [823, 0]
drag, startPoint x: 157, startPoint y: 153, endPoint x: 158, endPoint y: 156, distance: 2.7
click at [158, 155] on div "Final Checks The product sought is not unsuitable The credit product is consist…" at bounding box center [254, 190] width 199 height 92
click at [158, 159] on button "The product sought is not unsuitable" at bounding box center [157, 158] width 5 height 5
checkbox input "true"
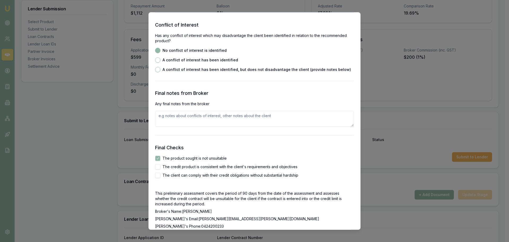
click at [157, 165] on button "The credit product is consistent with the client's requirements and objectives" at bounding box center [157, 166] width 5 height 5
checkbox input "true"
click at [157, 178] on button "The client can comply with their credit obligations without substantial hardship" at bounding box center [157, 174] width 5 height 5
checkbox input "true"
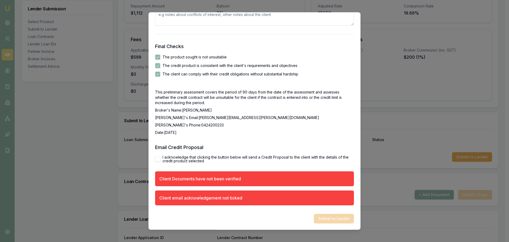
click at [157, 157] on button "I acknowledge that clicking the button below will send a Credit Proposal to the…" at bounding box center [157, 158] width 5 height 5
checkbox input "true"
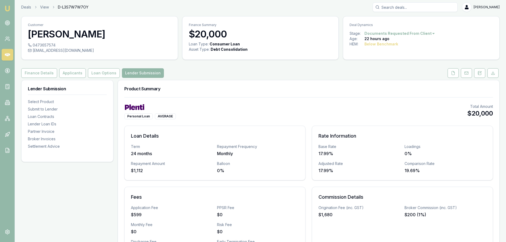
scroll to position [0, 0]
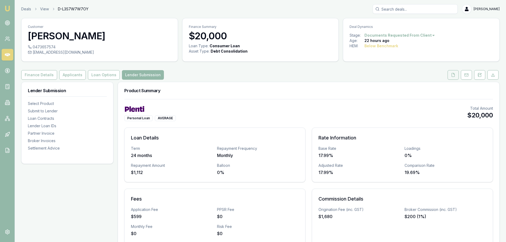
click at [453, 75] on icon at bounding box center [453, 75] width 4 height 4
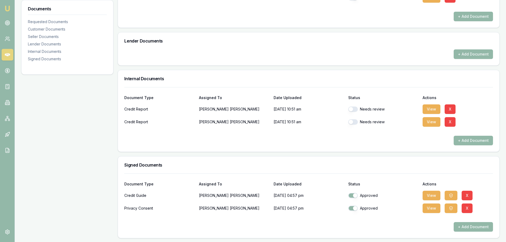
scroll to position [221, 0]
click at [350, 109] on button "button" at bounding box center [353, 108] width 10 height 5
checkbox input "true"
click at [350, 122] on button "button" at bounding box center [353, 121] width 10 height 5
checkbox input "true"
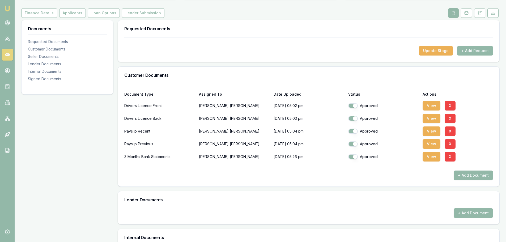
scroll to position [0, 0]
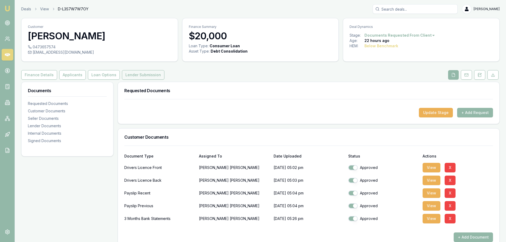
click at [138, 76] on button "Lender Submission" at bounding box center [143, 75] width 42 height 10
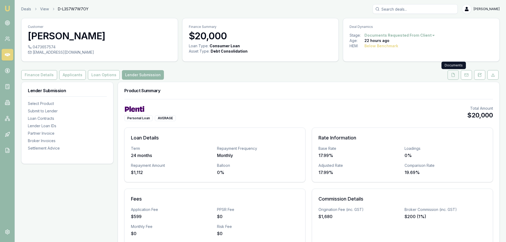
click at [452, 74] on icon at bounding box center [453, 75] width 4 height 4
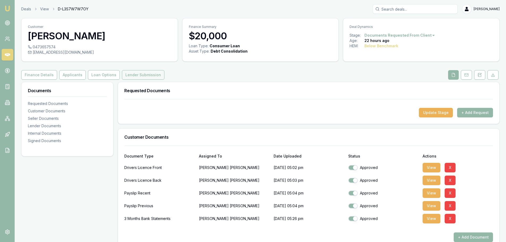
click at [136, 76] on button "Lender Submission" at bounding box center [143, 75] width 42 height 10
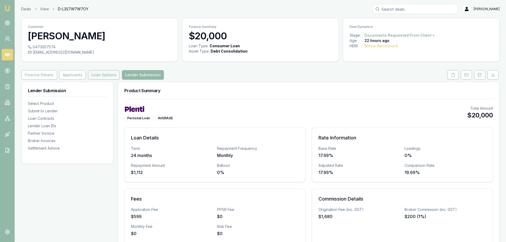
click at [98, 75] on button "Loan Options" at bounding box center [104, 75] width 32 height 10
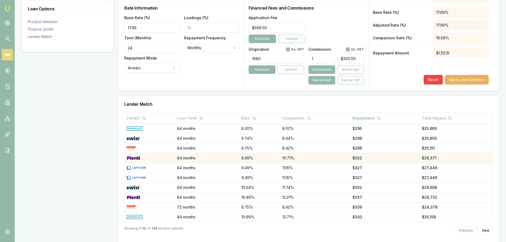
scroll to position [235, 0]
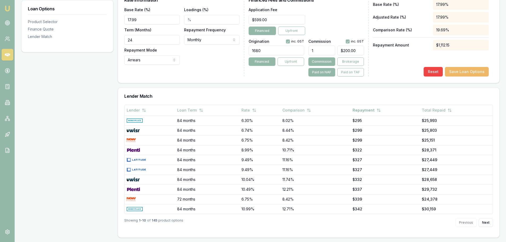
click at [465, 73] on button "Save Loan Options" at bounding box center [466, 72] width 44 height 10
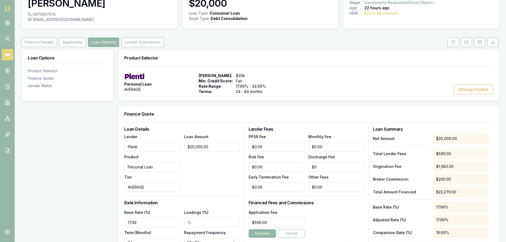
scroll to position [0, 0]
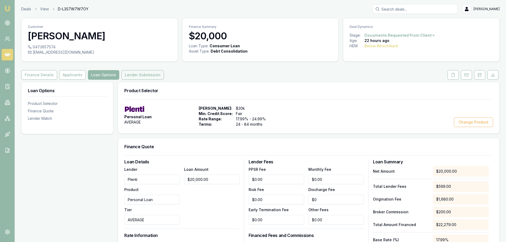
click at [128, 75] on button "Lender Submission" at bounding box center [142, 75] width 42 height 10
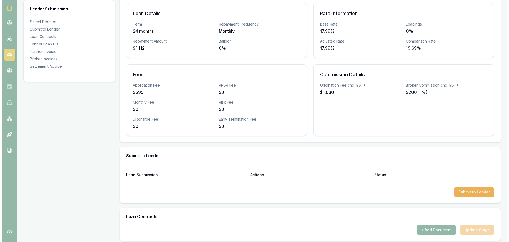
scroll to position [133, 0]
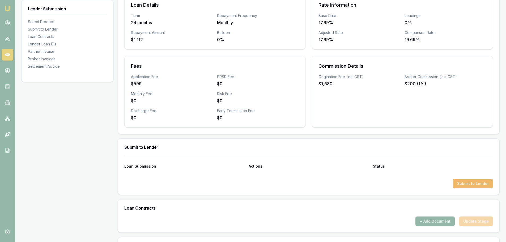
click at [464, 183] on button "Submit to Lender" at bounding box center [472, 184] width 40 height 10
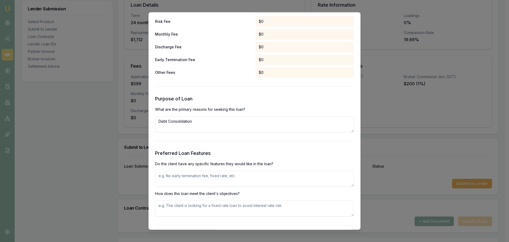
scroll to position [504, 0]
click at [201, 121] on textarea "Debt Consolidation" at bounding box center [254, 124] width 199 height 16
type textarea "Debt Consolidation branded loan"
click at [162, 176] on textarea at bounding box center [254, 178] width 199 height 16
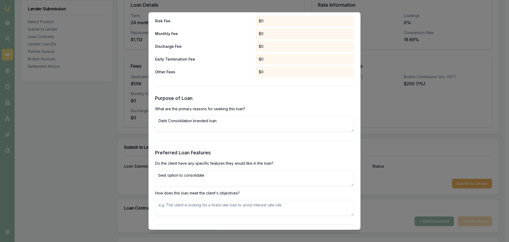
drag, startPoint x: 215, startPoint y: 176, endPoint x: 149, endPoint y: 176, distance: 66.9
click at [149, 176] on div "Preliminary Assessment Please complete the following assessment to submit to th…" at bounding box center [255, 121] width 212 height 218
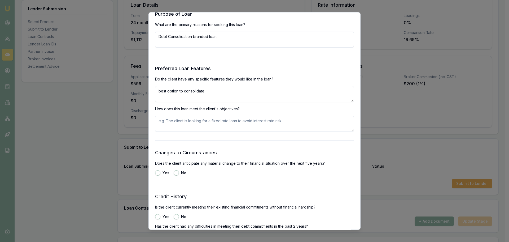
scroll to position [610, 0]
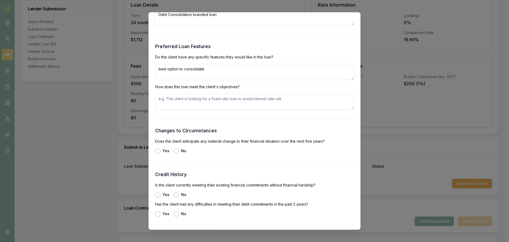
type textarea "best option to consolidate"
paste textarea "best option to consolidate"
type textarea "best option to consolidate"
click at [174, 150] on button "No" at bounding box center [176, 150] width 5 height 5
radio input "true"
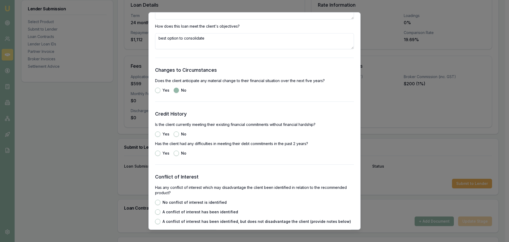
scroll to position [663, 0]
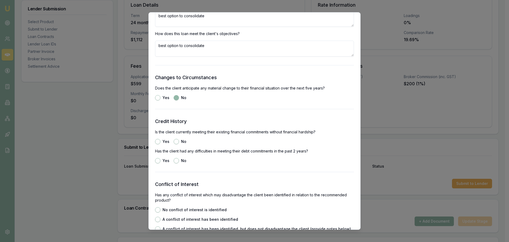
click at [155, 142] on button "Yes" at bounding box center [157, 141] width 5 height 5
radio input "true"
click at [174, 159] on button "No" at bounding box center [176, 160] width 5 height 5
radio input "true"
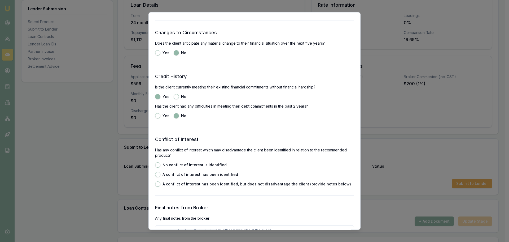
scroll to position [743, 0]
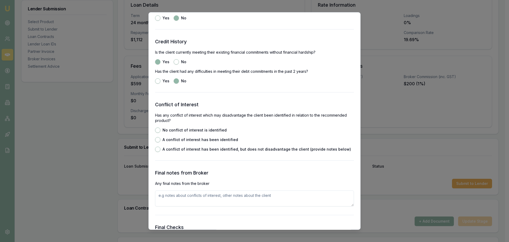
click at [159, 129] on button "No conflict of interest is identified" at bounding box center [157, 129] width 5 height 5
radio input "true"
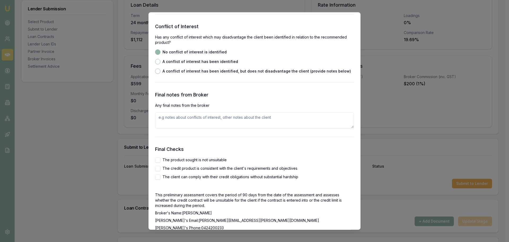
scroll to position [823, 0]
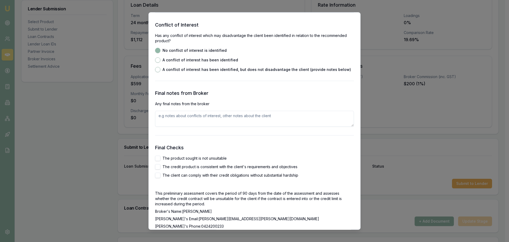
click at [158, 157] on button "The product sought is not unsuitable" at bounding box center [157, 158] width 5 height 5
checkbox input "true"
click at [158, 168] on button "The credit product is consistent with the client's requirements and objectives" at bounding box center [157, 166] width 5 height 5
checkbox input "true"
click at [156, 176] on button "The client can comply with their credit obligations without substantial hardship" at bounding box center [157, 174] width 5 height 5
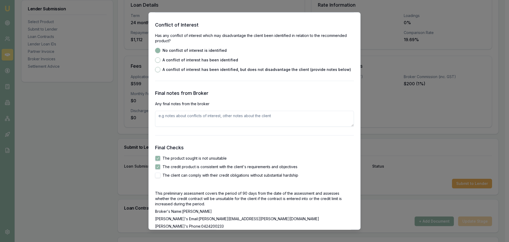
checkbox input "true"
click at [171, 117] on textarea at bounding box center [254, 119] width 199 height 16
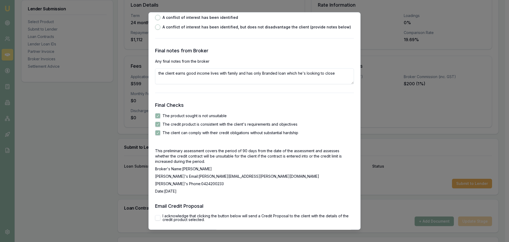
scroll to position [905, 0]
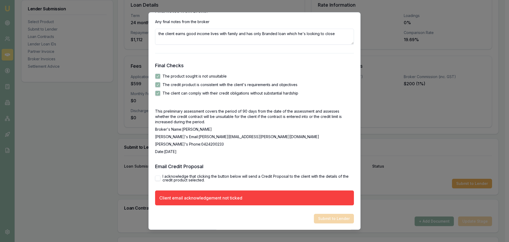
type textarea "the client earns good income lives with family and has only Branded loan which …"
click at [157, 177] on button "I acknowledge that clicking the button below will send a Credit Proposal to the…" at bounding box center [157, 177] width 5 height 5
checkbox input "true"
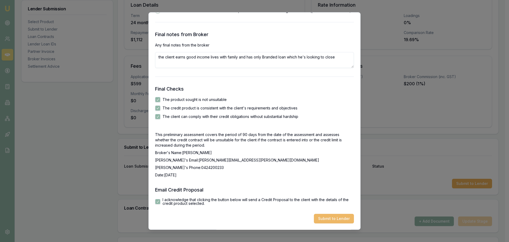
click at [326, 217] on button "Submit to Lender" at bounding box center [334, 219] width 40 height 10
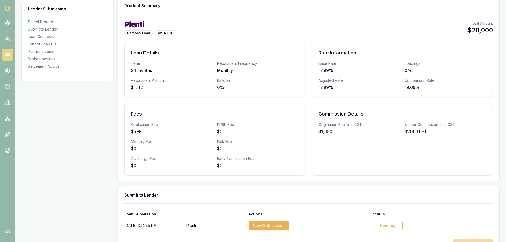
scroll to position [27, 0]
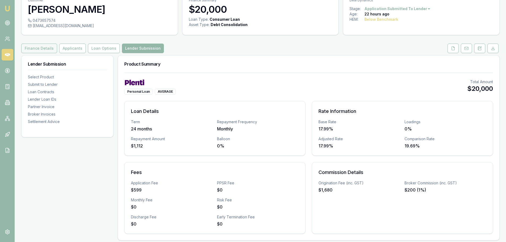
click at [39, 49] on button "Finance Details" at bounding box center [39, 49] width 36 height 10
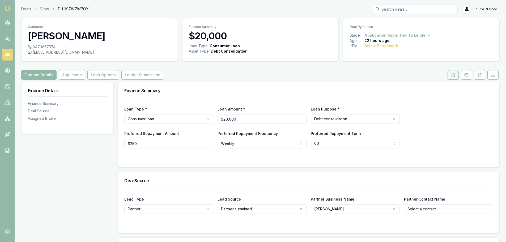
click at [453, 74] on polyline at bounding box center [453, 73] width 1 height 1
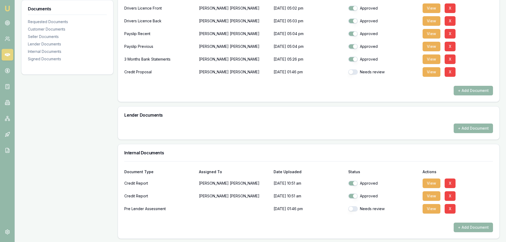
scroll to position [186, 0]
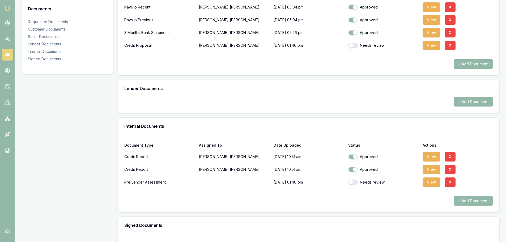
click at [349, 183] on button "button" at bounding box center [353, 181] width 10 height 5
checkbox input "true"
click at [468, 200] on button "+ Add Document" at bounding box center [472, 201] width 39 height 10
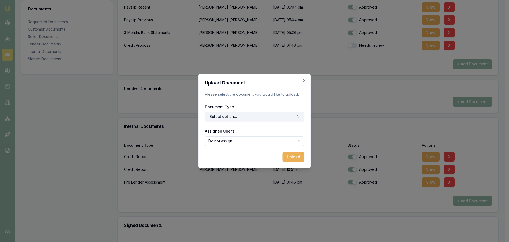
click at [235, 116] on button "Select option..." at bounding box center [255, 117] width 100 height 10
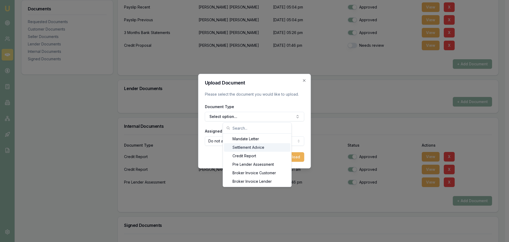
click at [209, 162] on div "Upload Document Please select the document you would like to upload. Document T…" at bounding box center [254, 121] width 113 height 94
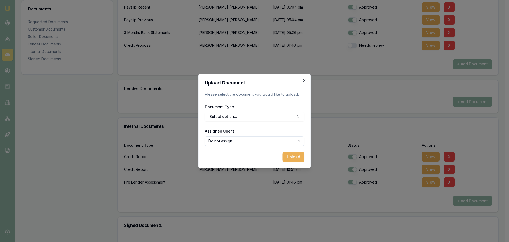
click at [304, 79] on icon "button" at bounding box center [304, 80] width 2 height 2
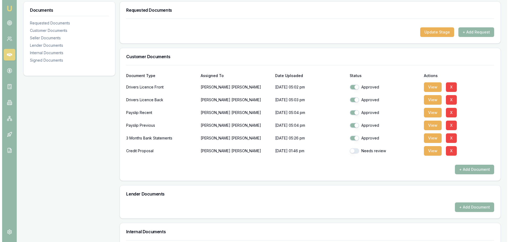
scroll to position [80, 0]
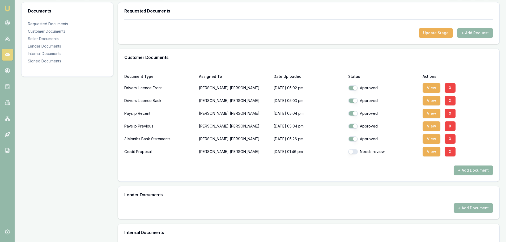
click at [464, 166] on button "+ Add Document" at bounding box center [472, 170] width 39 height 10
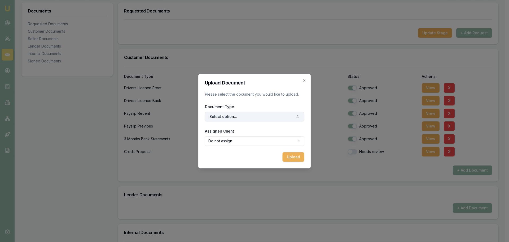
click at [229, 116] on button "Select option..." at bounding box center [255, 117] width 100 height 10
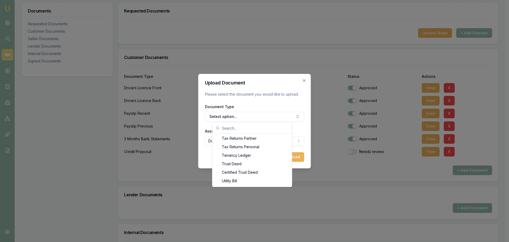
scroll to position [603, 0]
click at [226, 126] on input "text" at bounding box center [255, 128] width 67 height 11
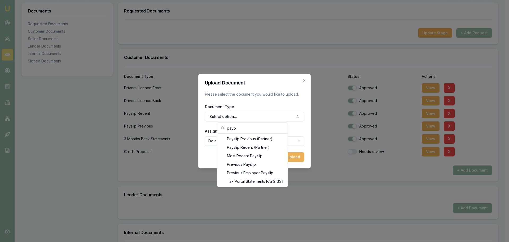
scroll to position [0, 0]
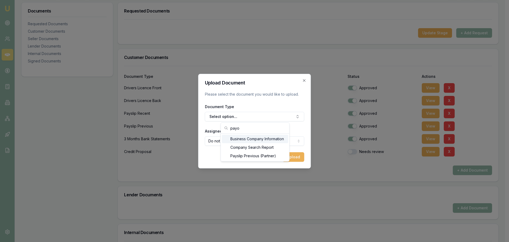
click at [241, 128] on input "payo" at bounding box center [259, 128] width 56 height 11
type input "payo"
click at [214, 158] on div "Upload" at bounding box center [255, 157] width 100 height 10
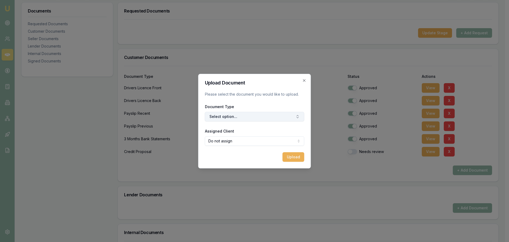
click at [219, 117] on button "Select option..." at bounding box center [255, 117] width 100 height 10
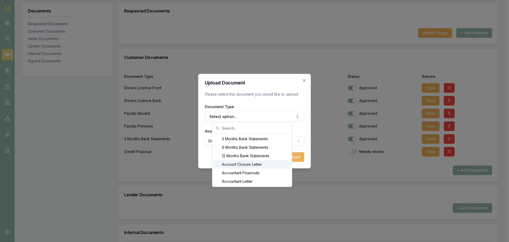
click at [257, 165] on div "Account Closure Letter" at bounding box center [252, 164] width 77 height 8
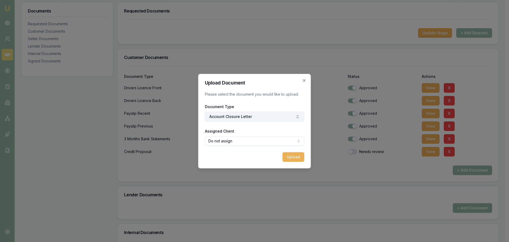
click at [248, 113] on button "Account Closure Letter" at bounding box center [255, 117] width 100 height 10
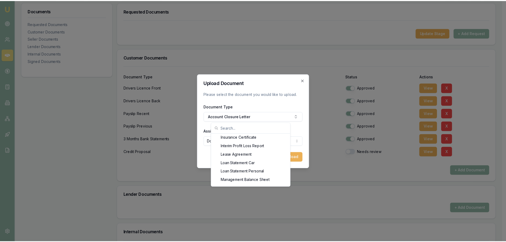
scroll to position [336, 0]
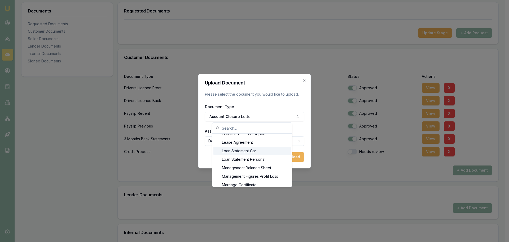
click at [234, 150] on div "Loan Statement Car" at bounding box center [252, 150] width 77 height 8
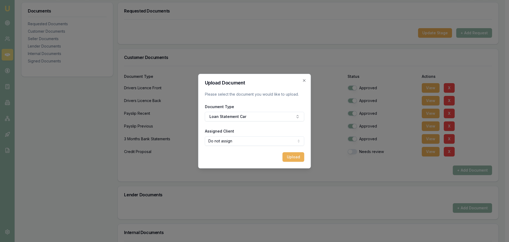
click at [216, 143] on body "Emu Broker Deals View D-L3S7W7W7OY [PERSON_NAME] Toggle Menu Customer [PERSON_N…" at bounding box center [253, 41] width 506 height 242
select select "U-LCO16UJ4Y9"
drag, startPoint x: 217, startPoint y: 161, endPoint x: 258, endPoint y: 161, distance: 40.9
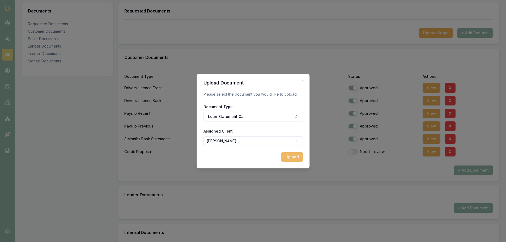
click at [292, 155] on button "Upload" at bounding box center [292, 157] width 22 height 10
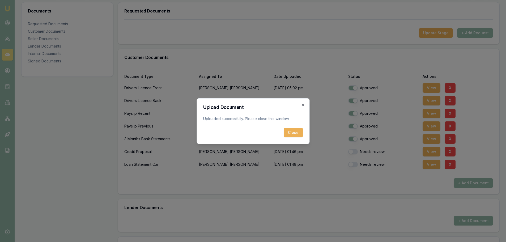
click at [291, 134] on button "Close" at bounding box center [292, 133] width 19 height 10
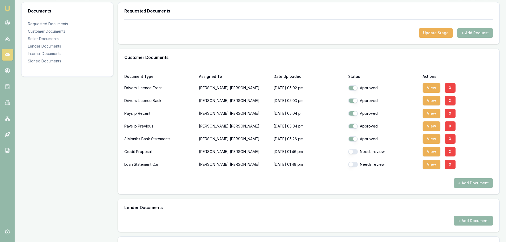
click at [351, 165] on button "button" at bounding box center [353, 164] width 10 height 5
checkbox input "true"
click at [351, 149] on button "button" at bounding box center [353, 151] width 10 height 5
checkbox input "true"
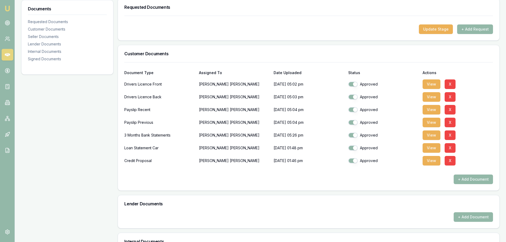
scroll to position [20, 0]
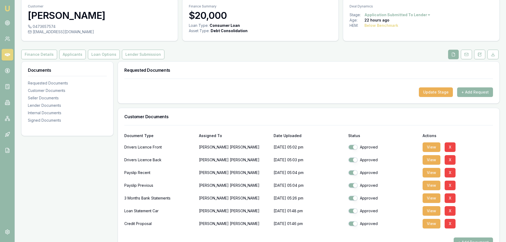
drag, startPoint x: 361, startPoint y: 175, endPoint x: 190, endPoint y: 88, distance: 191.5
click at [187, 96] on div "Update Stage + Add Request" at bounding box center [308, 92] width 368 height 10
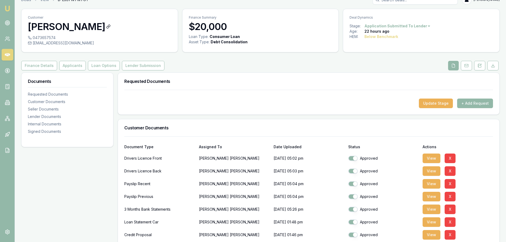
scroll to position [0, 0]
